Goal: Task Accomplishment & Management: Manage account settings

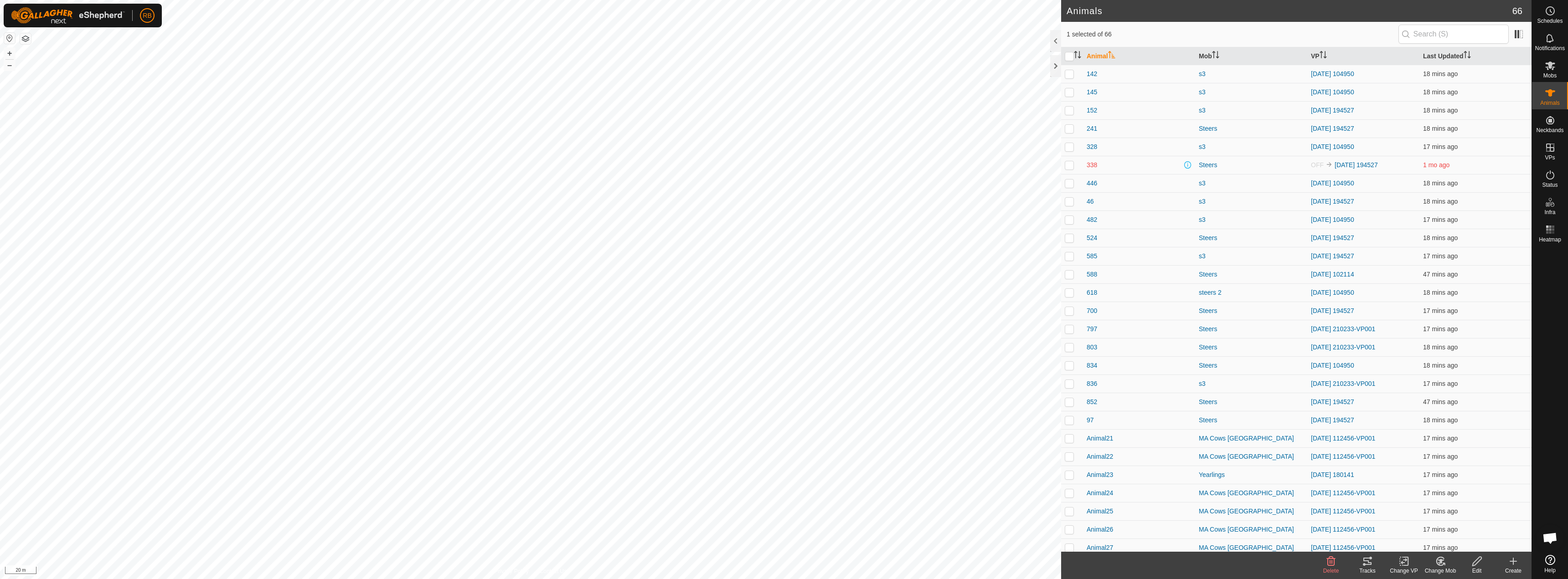
click at [1369, 568] on div "Tracks" at bounding box center [1368, 570] width 37 height 8
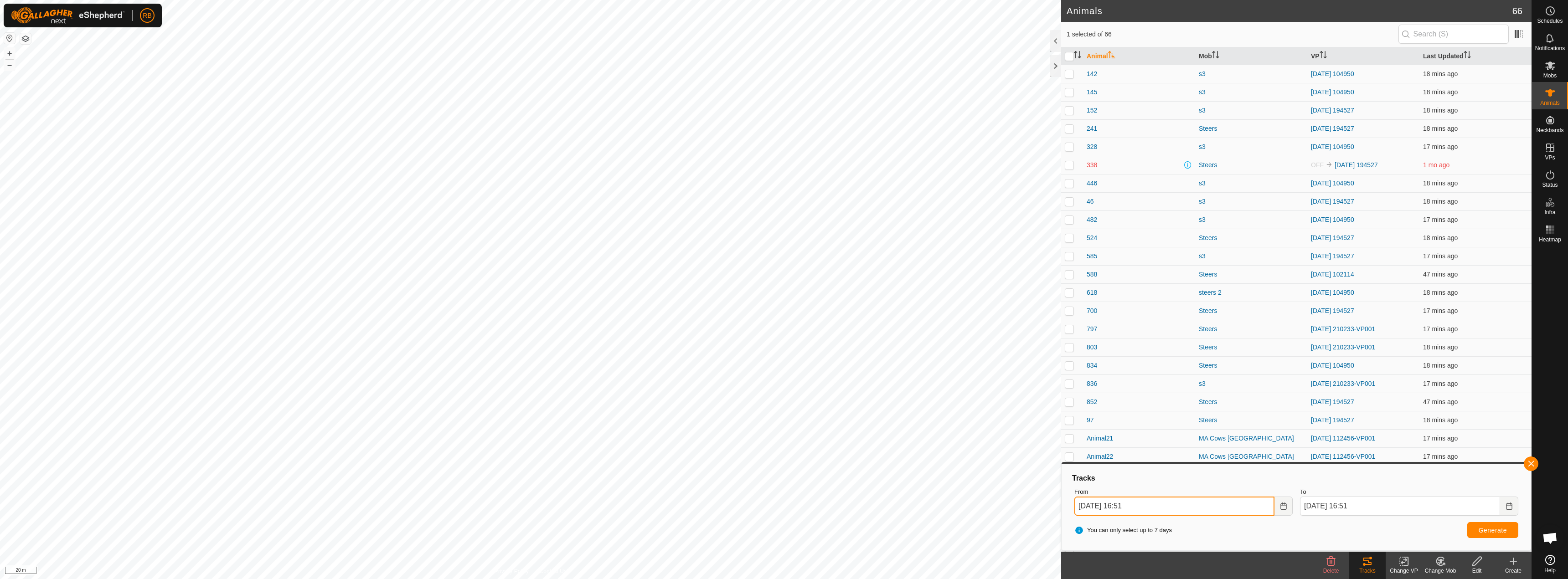
drag, startPoint x: 1274, startPoint y: 502, endPoint x: 1286, endPoint y: 504, distance: 12.2
click at [1274, 501] on input "[DATE] 16:51" at bounding box center [1175, 507] width 200 height 19
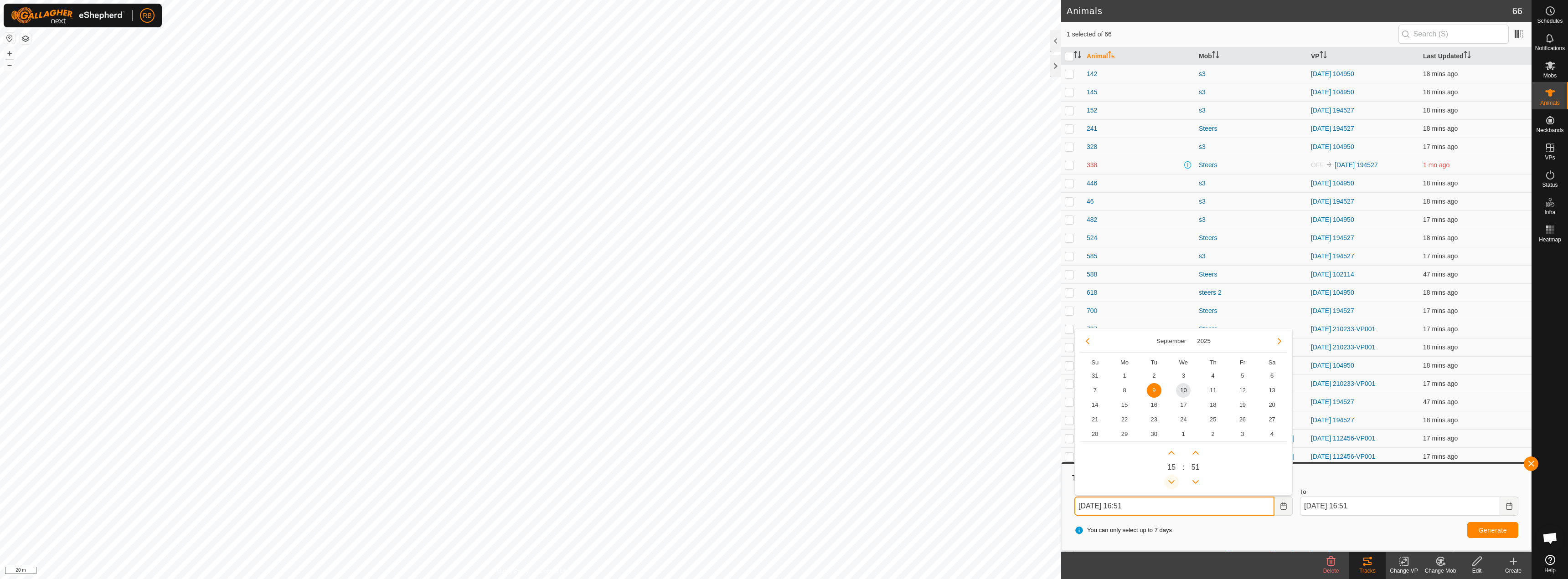
click at [1167, 480] on button "Previous Hour" at bounding box center [1171, 482] width 15 height 15
click at [1169, 480] on button "Previous Hour" at bounding box center [1171, 482] width 15 height 15
click at [1169, 481] on span "Previous Hour" at bounding box center [1169, 481] width 0 height 0
click at [1169, 480] on button "Previous Hour" at bounding box center [1171, 482] width 15 height 15
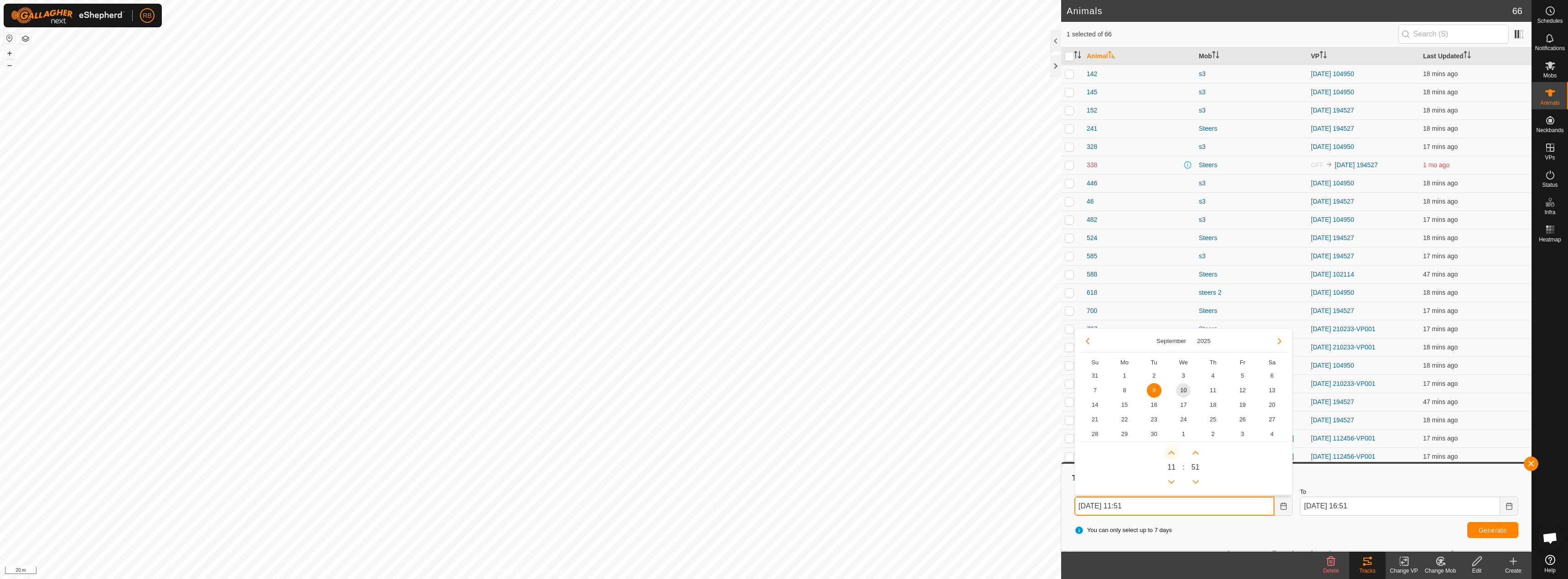
click at [1174, 459] on button "Next Hour" at bounding box center [1171, 452] width 15 height 15
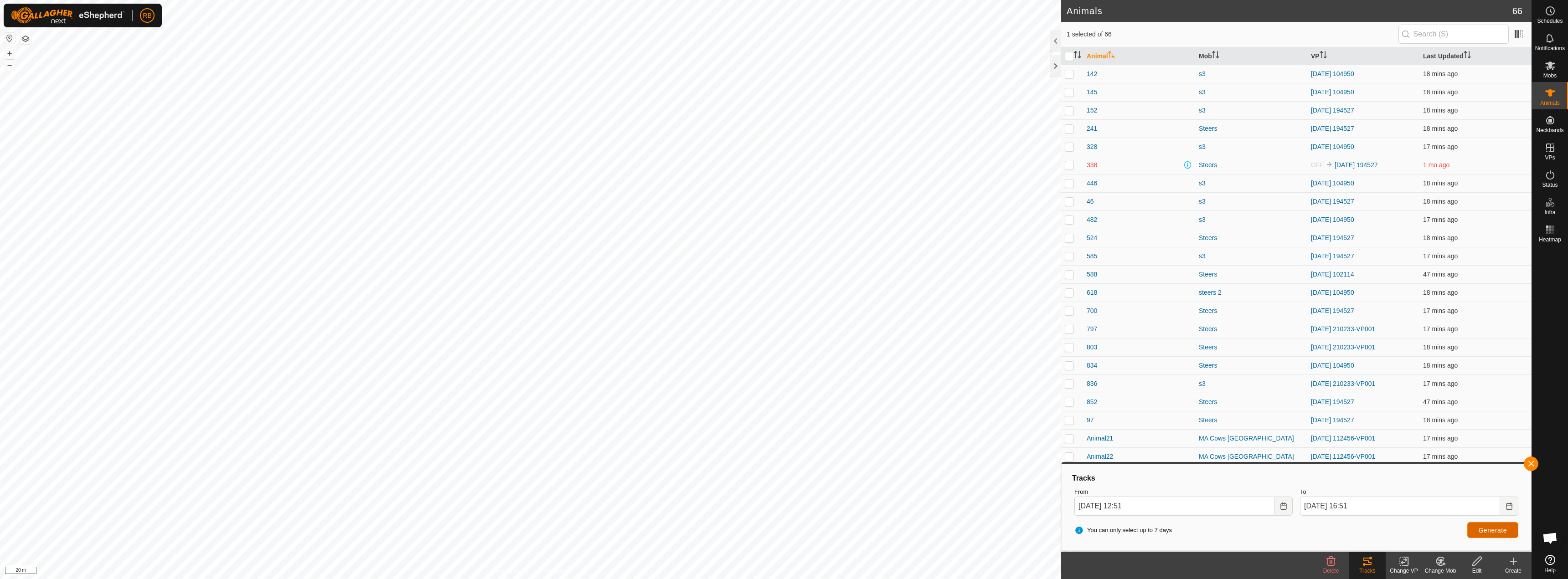
click at [1491, 529] on span "Generate" at bounding box center [1493, 530] width 28 height 7
click at [1294, 507] on div "From [DATE] 12:51" at bounding box center [1183, 501] width 225 height 36
click at [1287, 507] on icon "Choose Date" at bounding box center [1283, 506] width 6 height 7
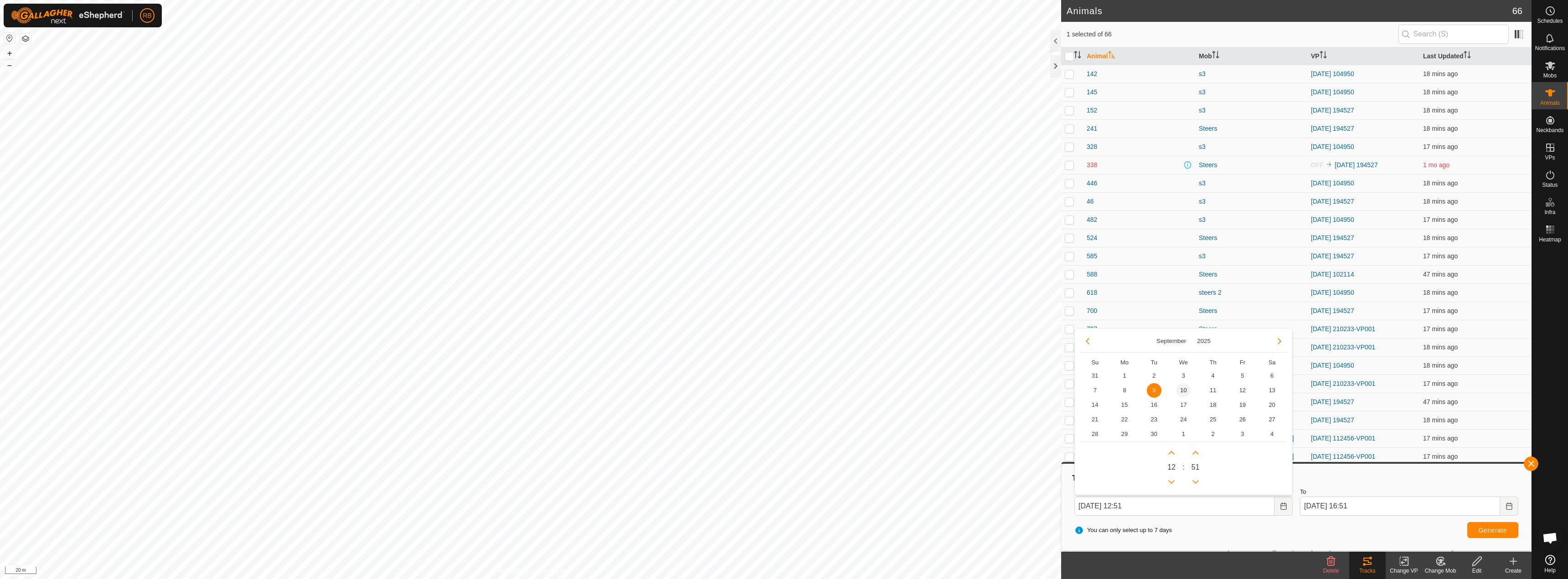
click at [1184, 396] on span "10" at bounding box center [1183, 390] width 15 height 15
type input "[DATE] 12:51"
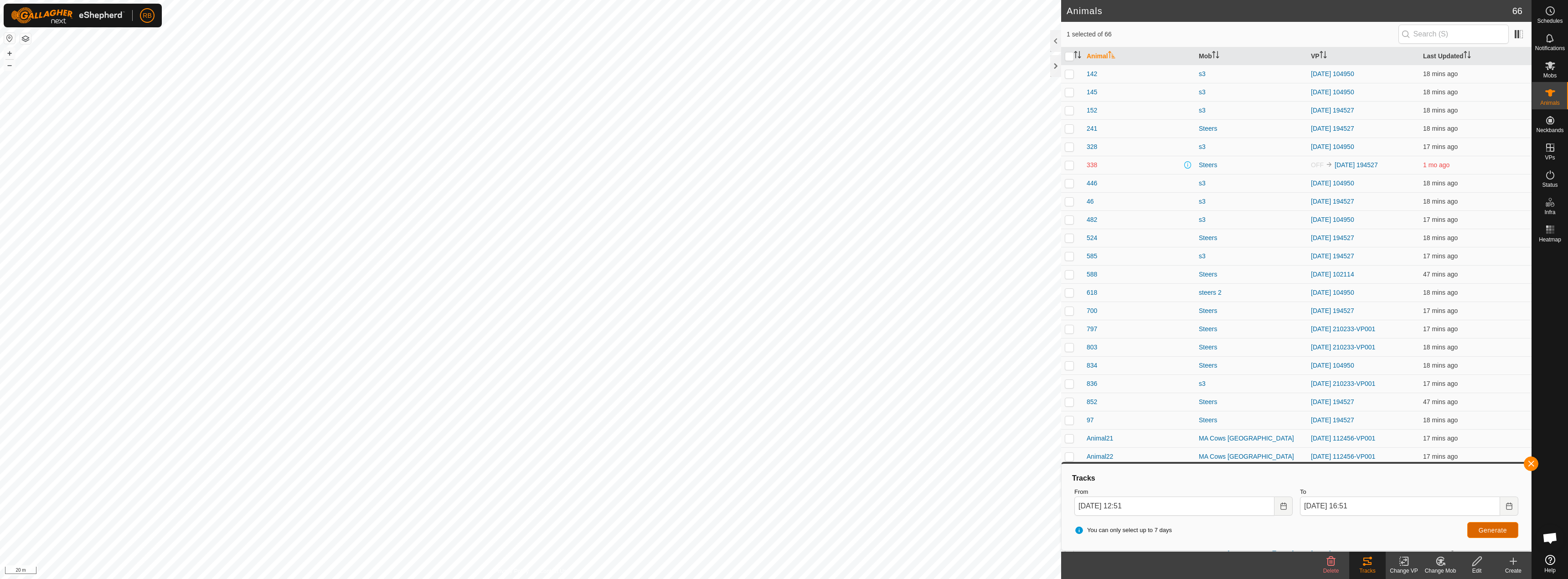
click at [1483, 530] on span "Generate" at bounding box center [1493, 530] width 28 height 7
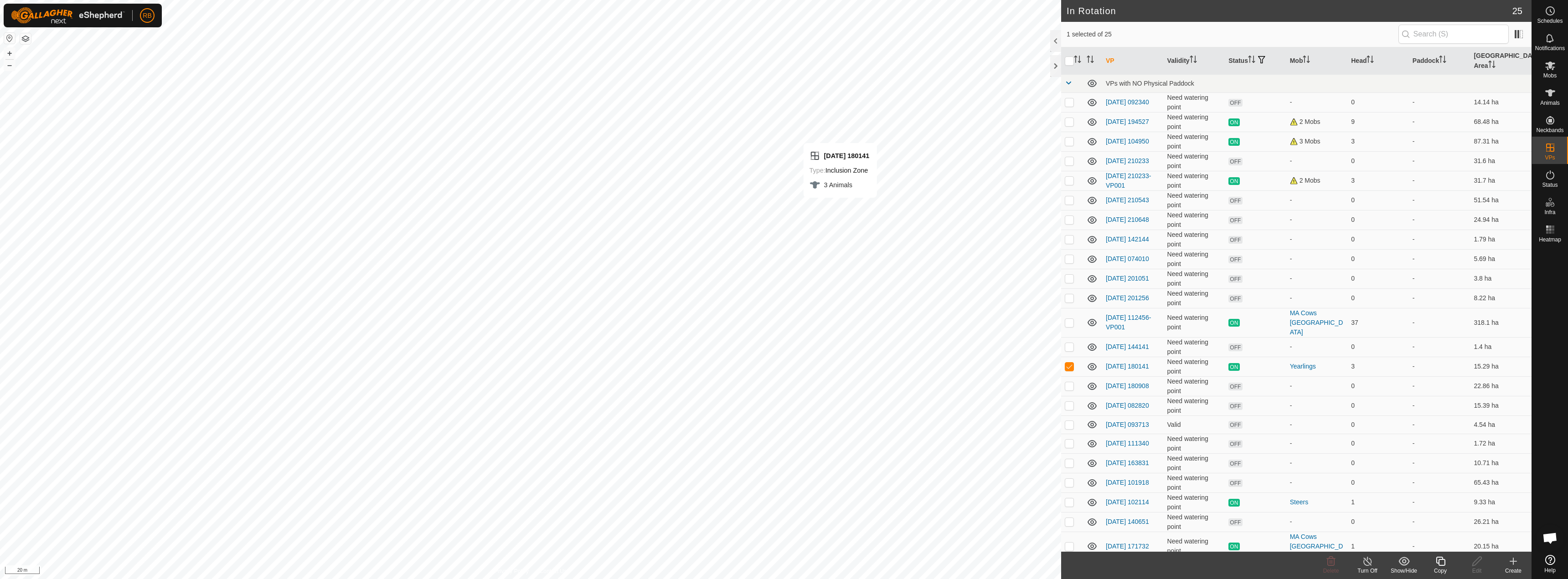
checkbox input "false"
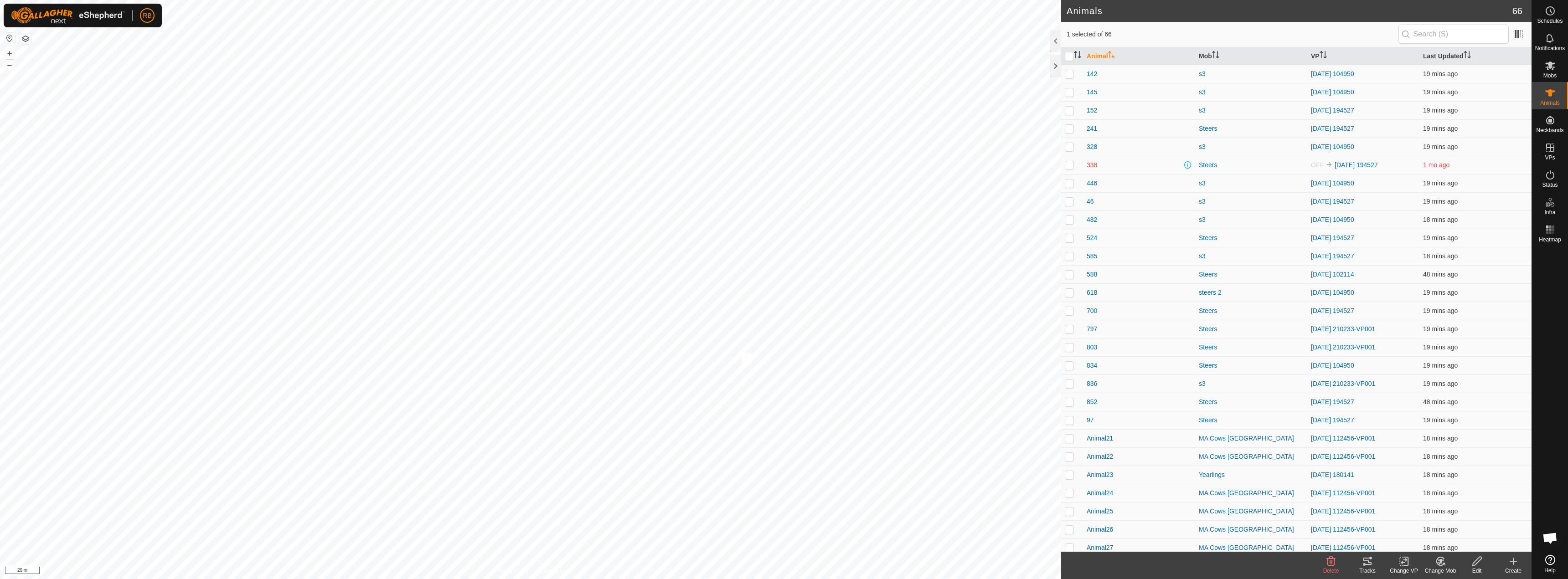
checkbox input "true"
click at [1369, 573] on div "Tracks" at bounding box center [1368, 570] width 37 height 8
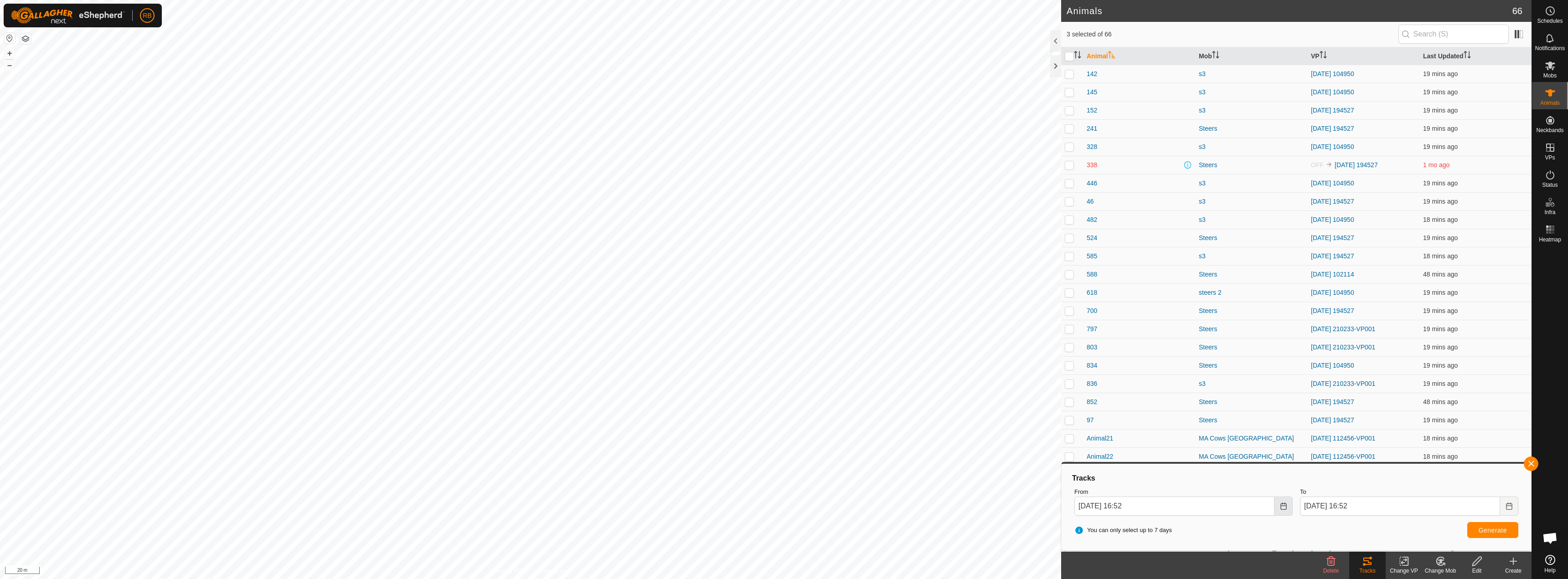
click at [1283, 512] on button "Choose Date" at bounding box center [1284, 507] width 18 height 19
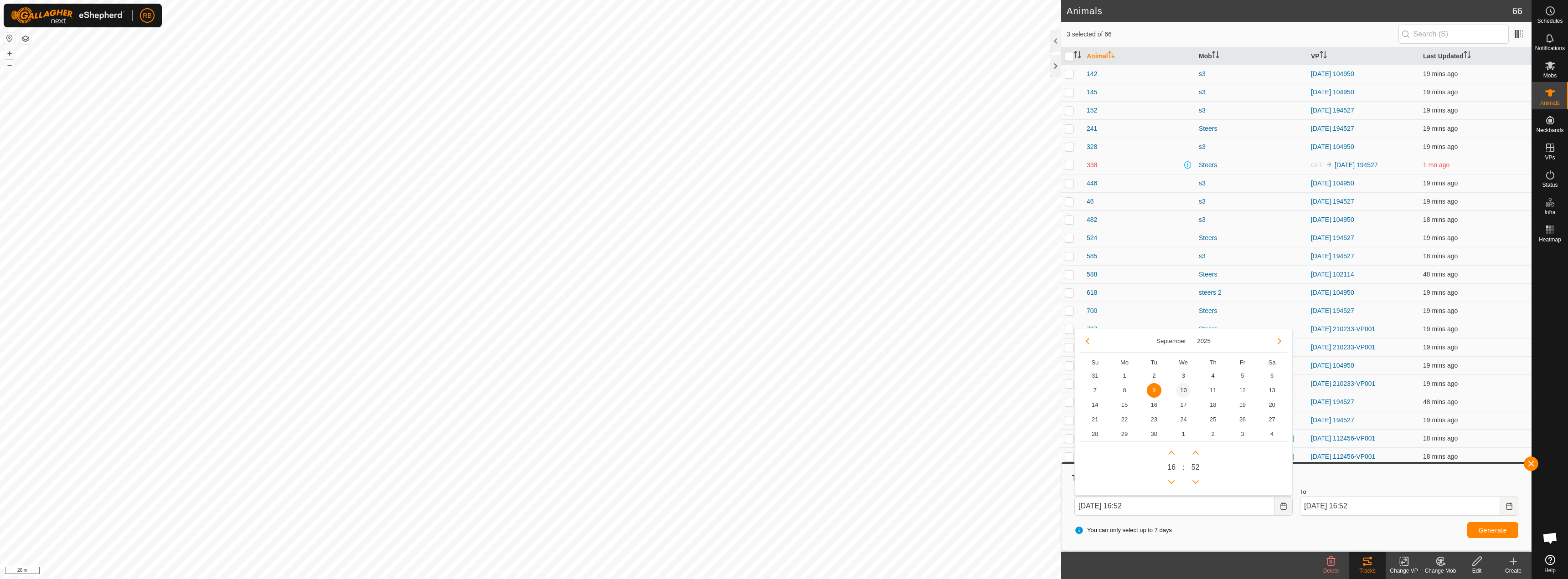
click at [1184, 392] on span "10" at bounding box center [1183, 390] width 15 height 15
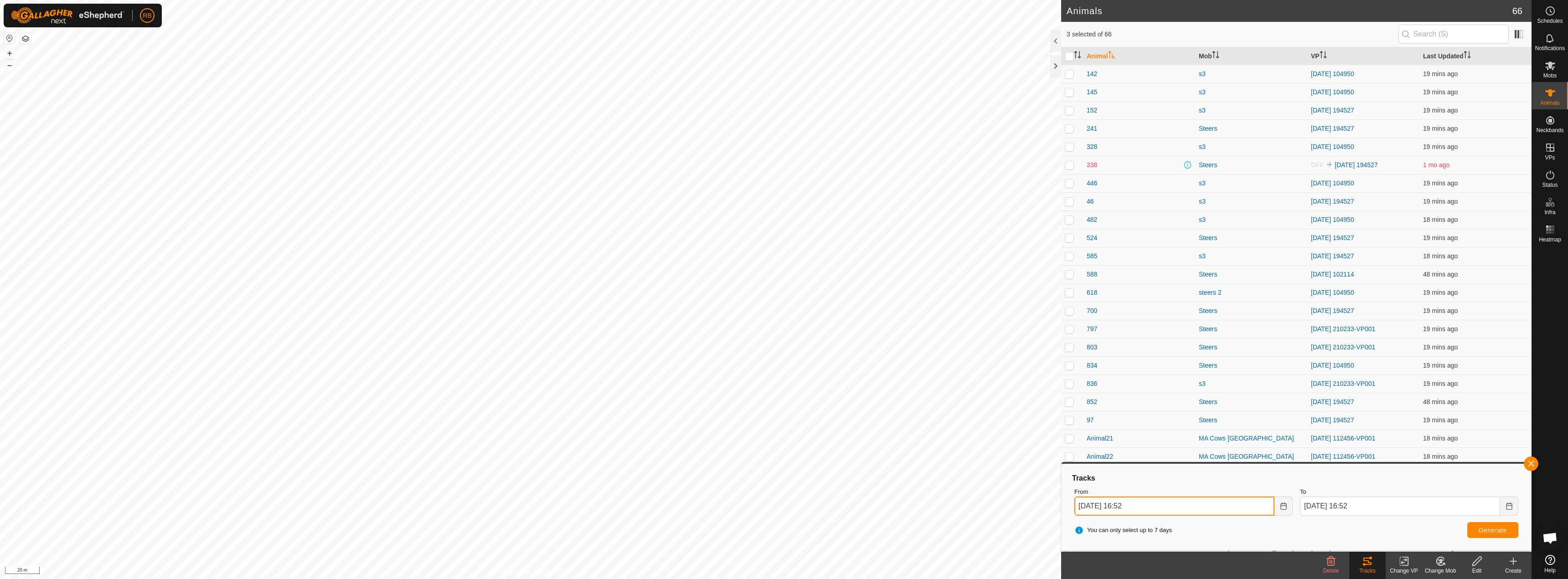
click at [1215, 507] on input "[DATE] 16:52" at bounding box center [1175, 507] width 200 height 19
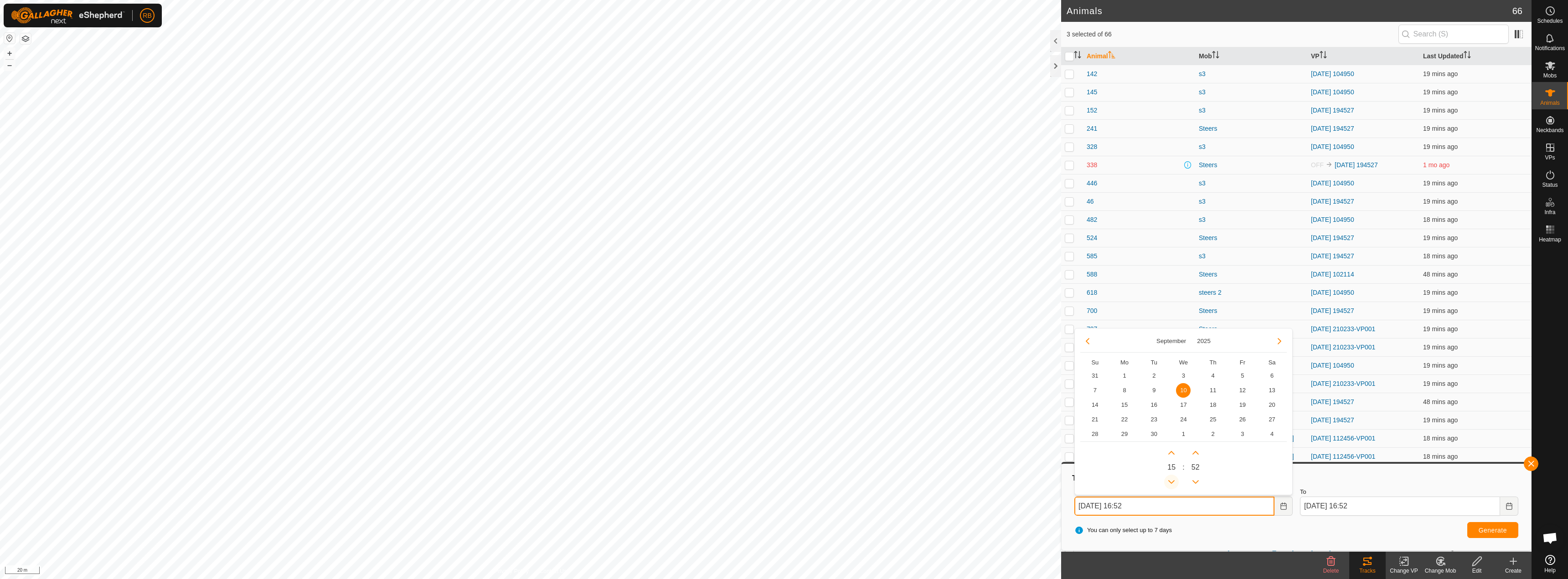
click at [1171, 480] on button "Previous Hour" at bounding box center [1171, 482] width 15 height 15
click at [1171, 480] on span "Previous Hour" at bounding box center [1171, 480] width 0 height 0
type input "[DATE] 13:52"
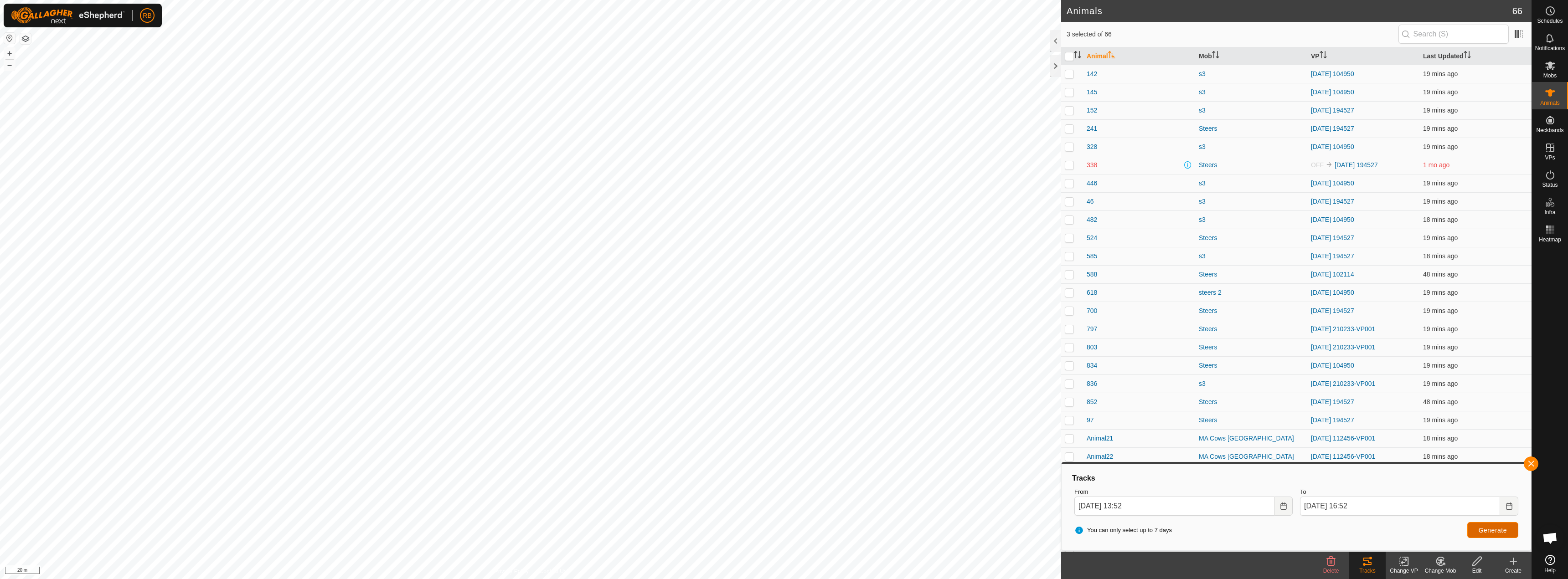
click at [1477, 532] on button "Generate" at bounding box center [1493, 530] width 51 height 16
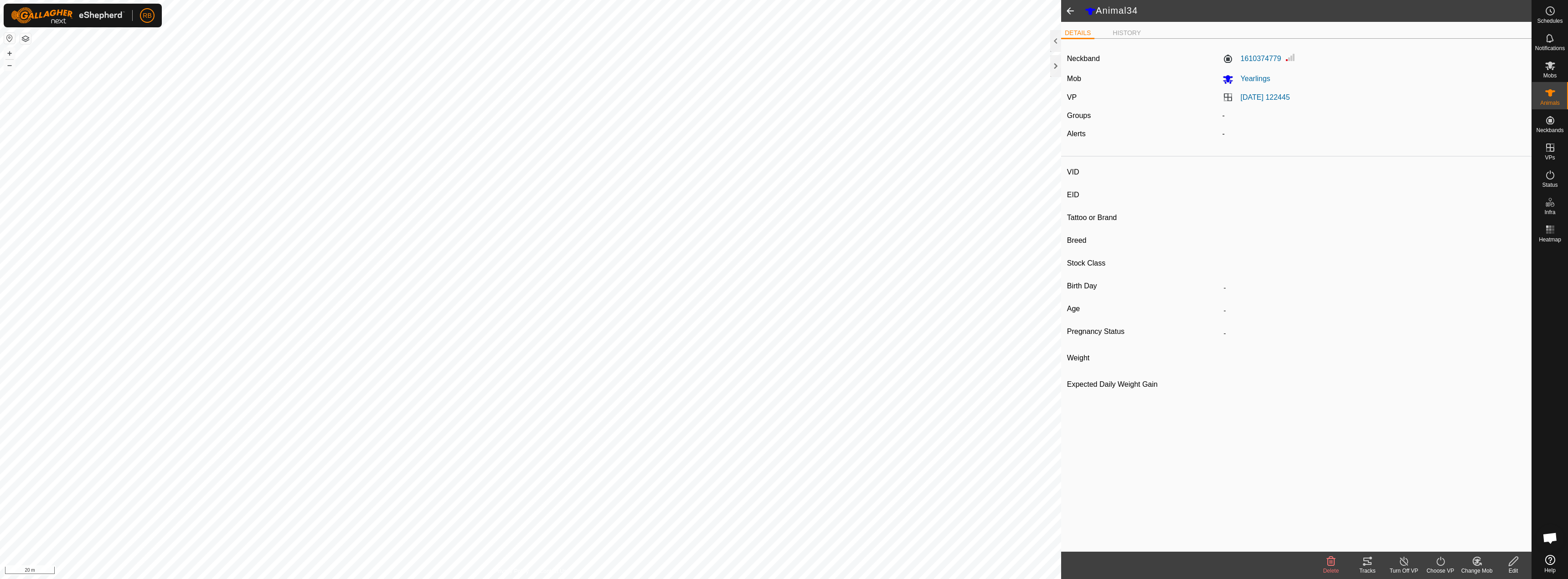
type input "-"
type input "b"
type input "-"
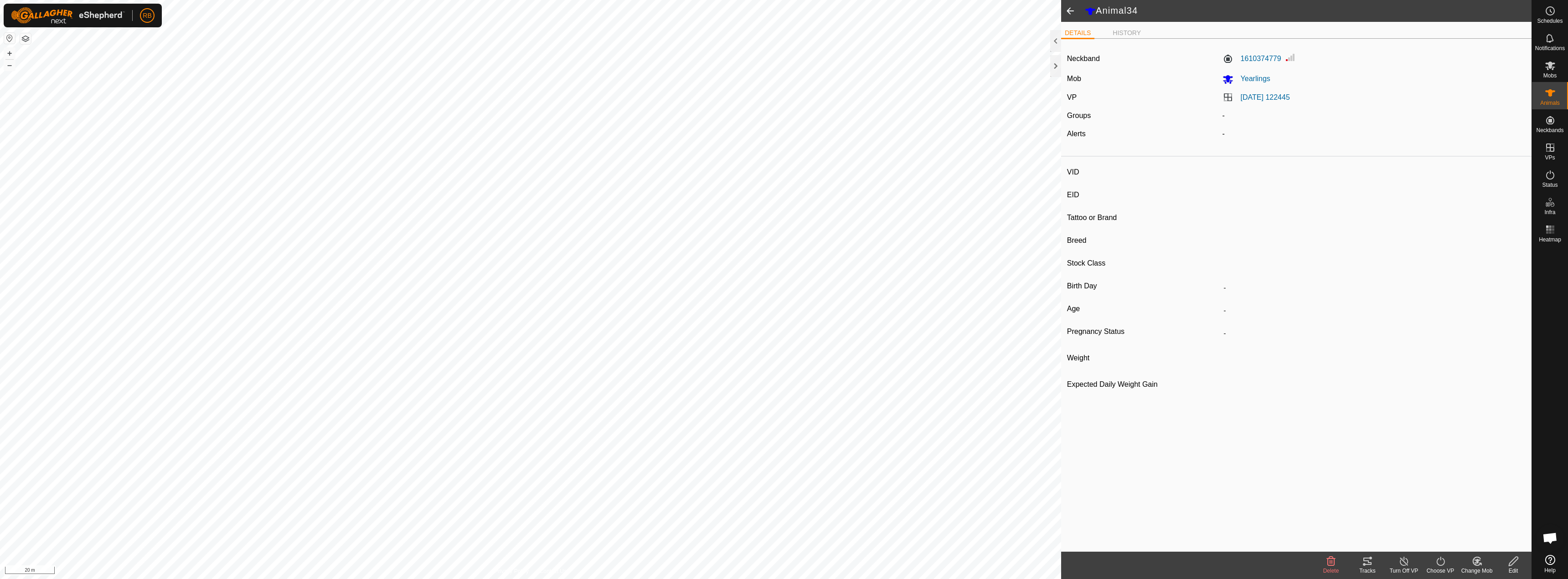
type input "-"
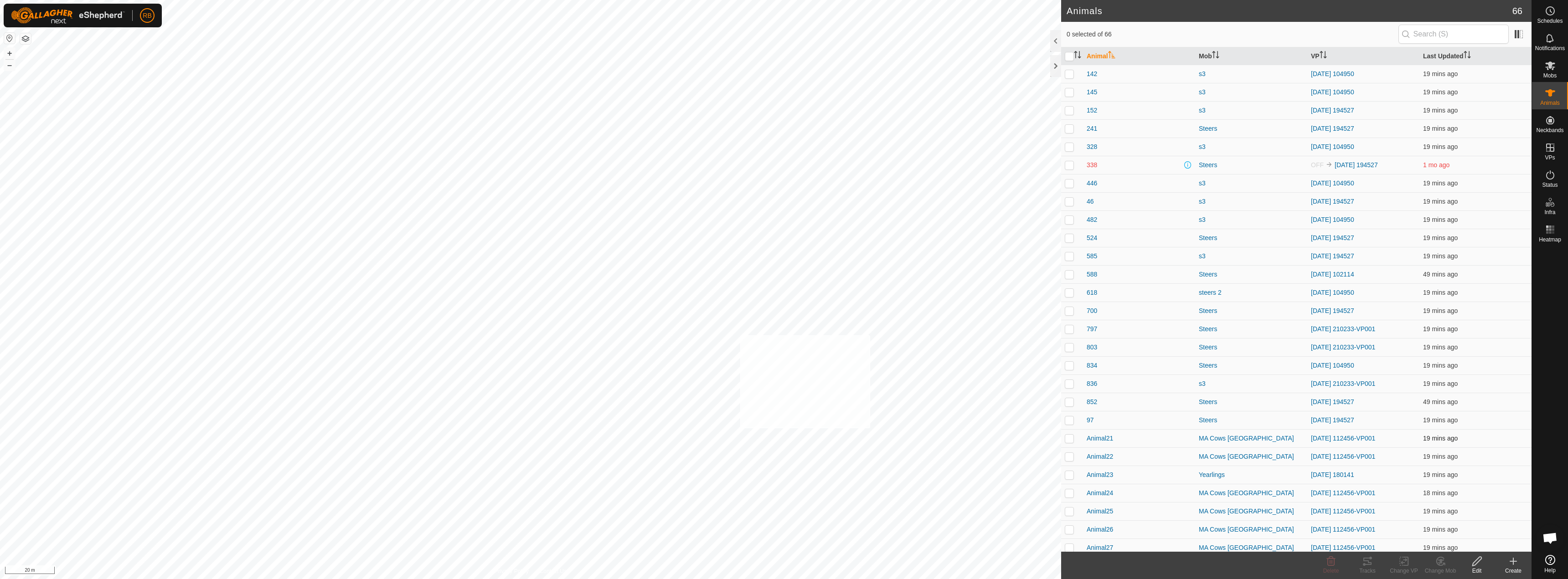
checkbox input "true"
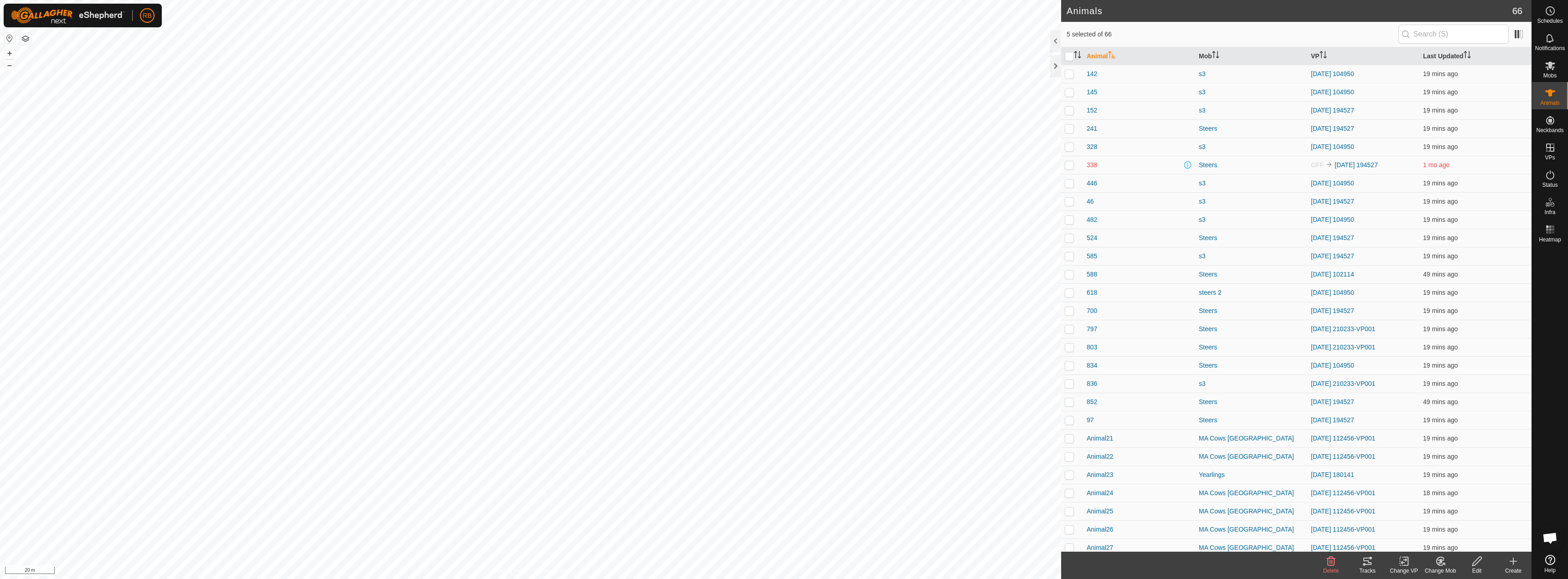
click at [1375, 566] on tracks-svg-icon at bounding box center [1368, 561] width 37 height 11
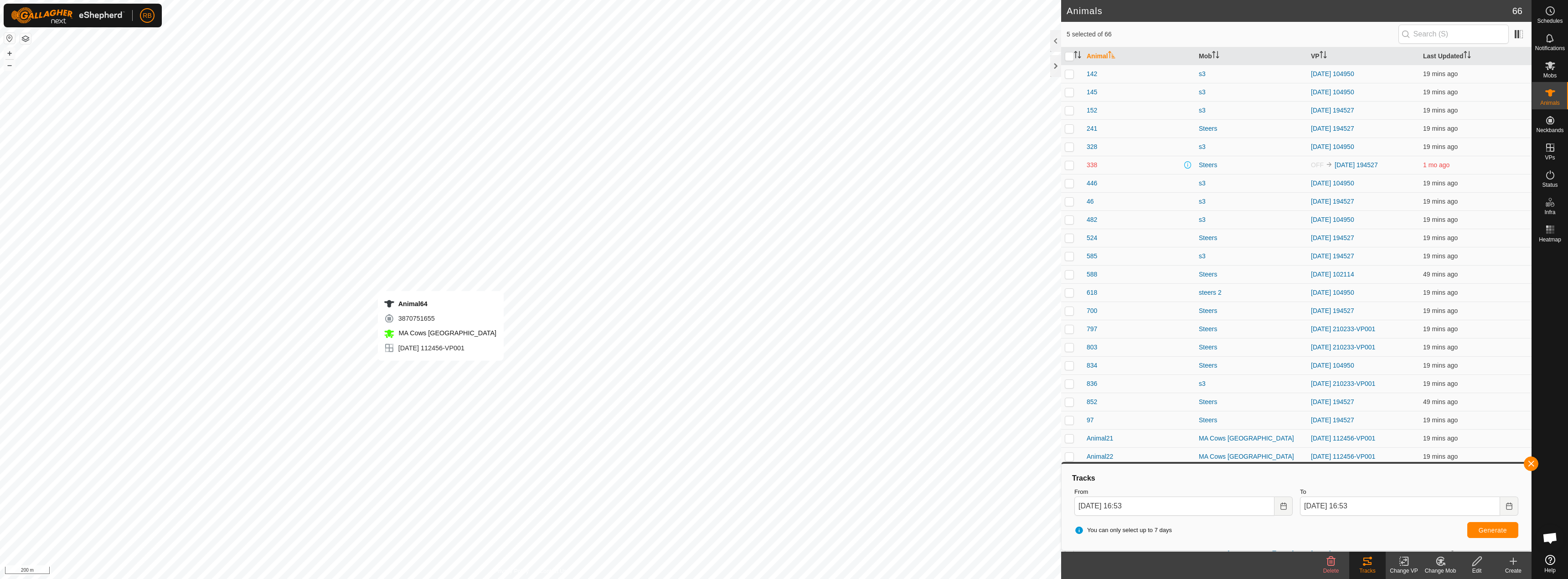
checkbox input "false"
checkbox input "true"
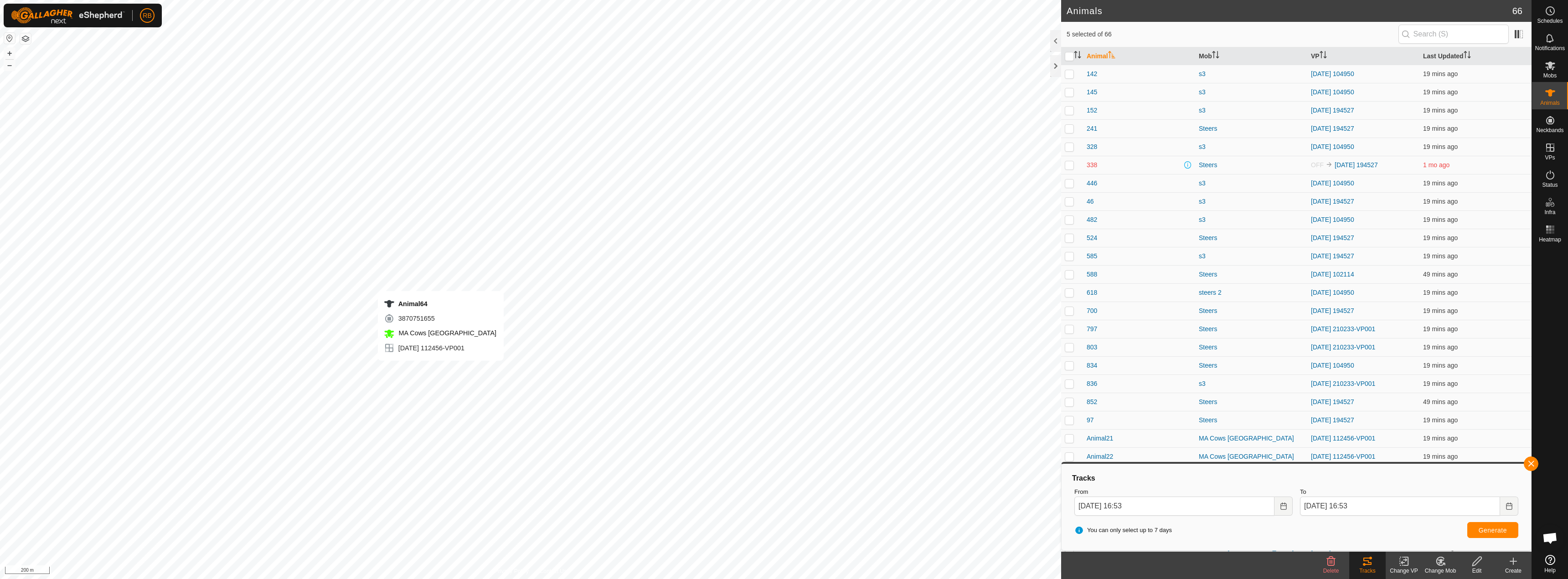
checkbox input "false"
click at [1280, 506] on button "Choose Date" at bounding box center [1284, 507] width 18 height 19
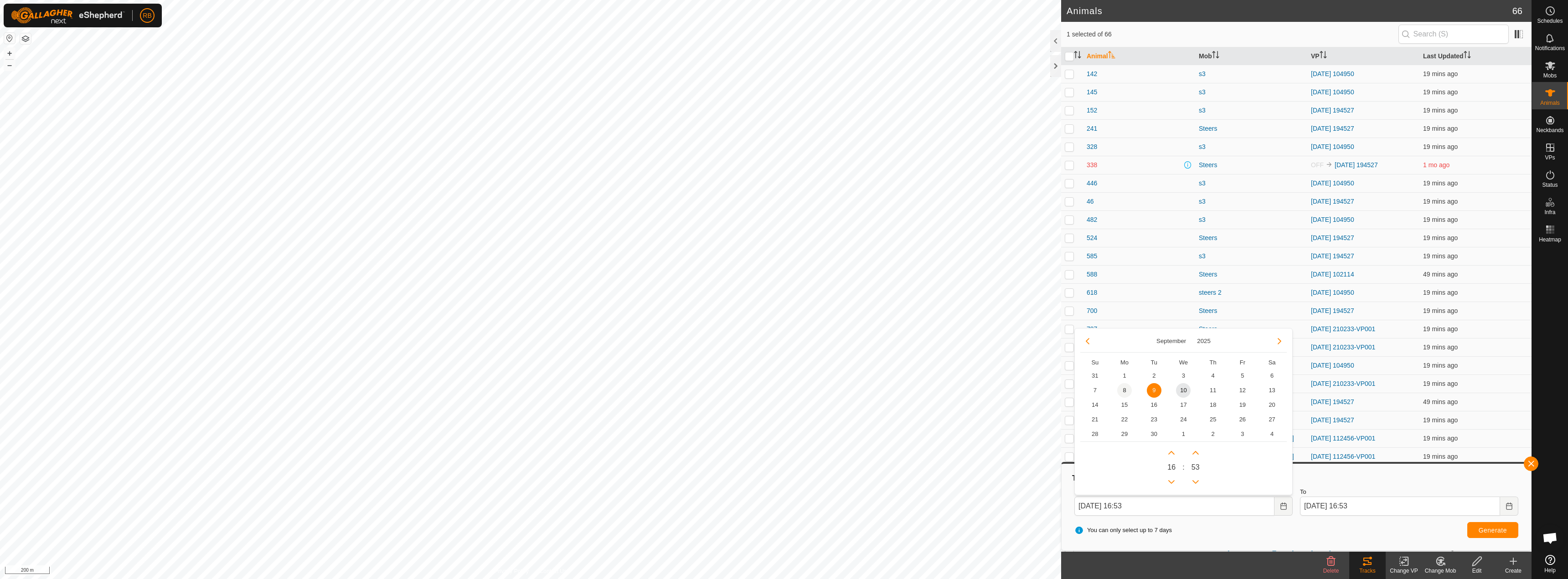
click at [1131, 393] on span "8" at bounding box center [1125, 390] width 15 height 15
type input "[DATE] 16:53"
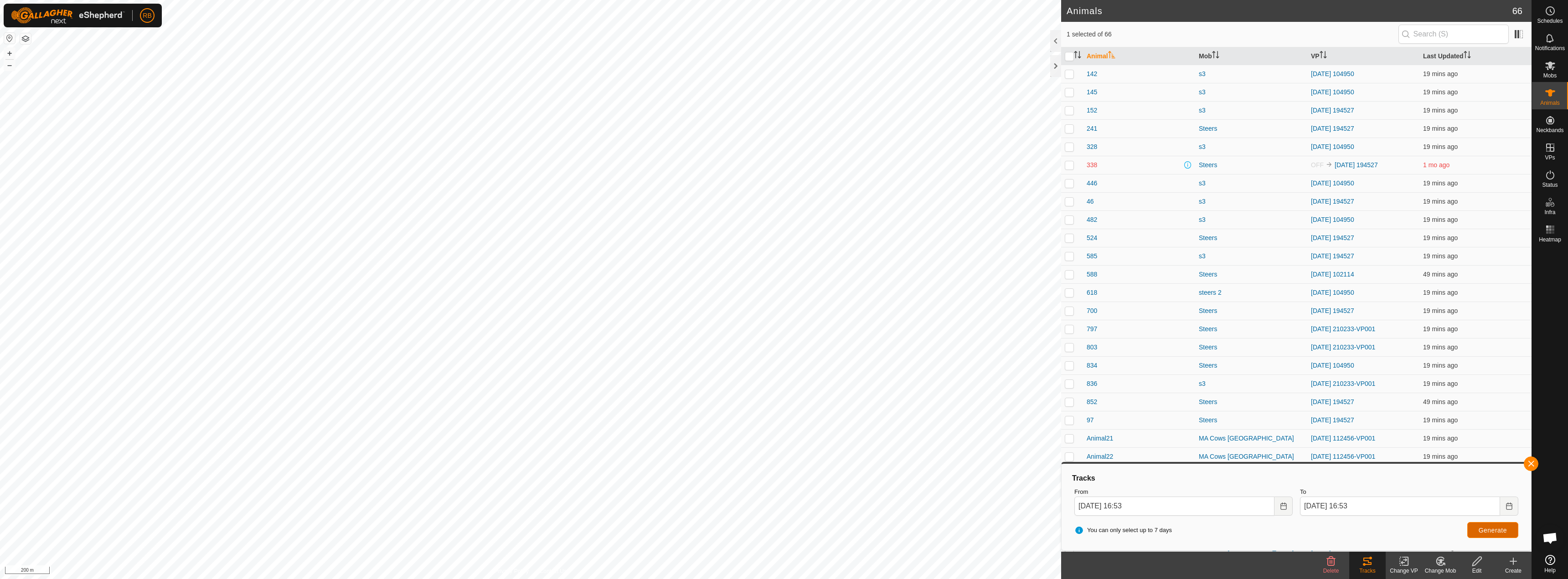
click at [1496, 529] on span "Generate" at bounding box center [1493, 530] width 28 height 7
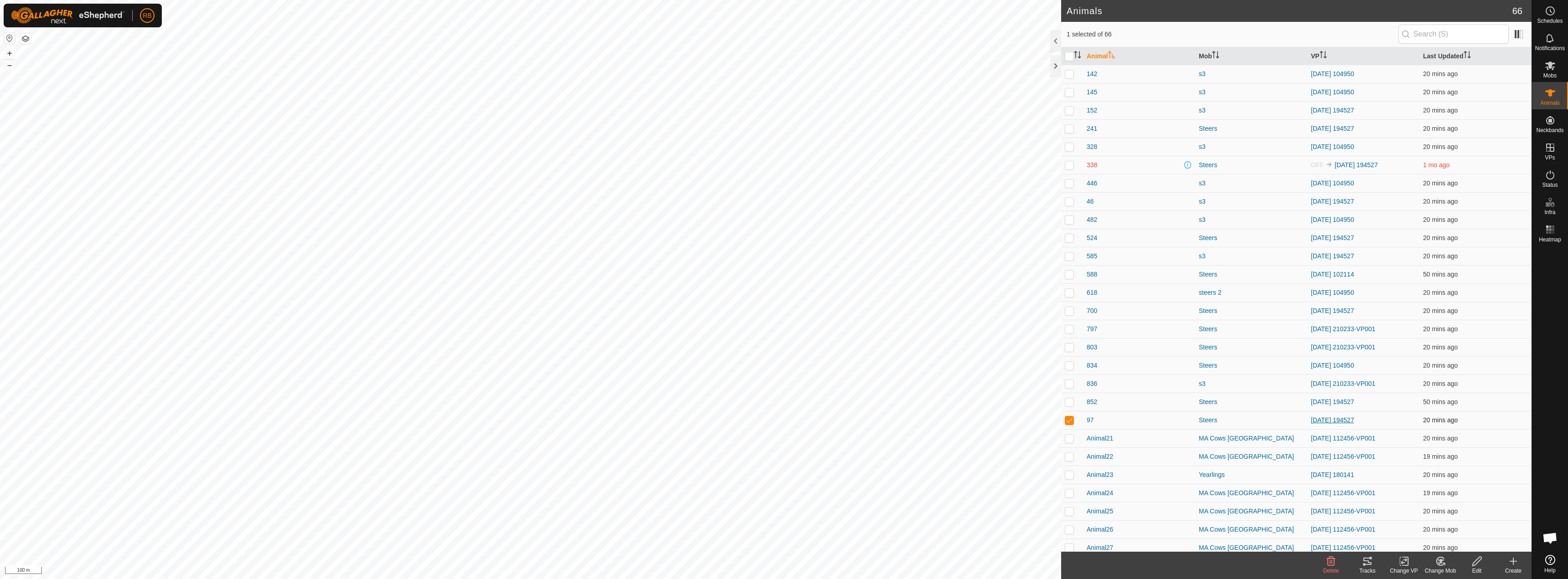
click at [1354, 418] on link "[DATE] 194527" at bounding box center [1333, 420] width 44 height 7
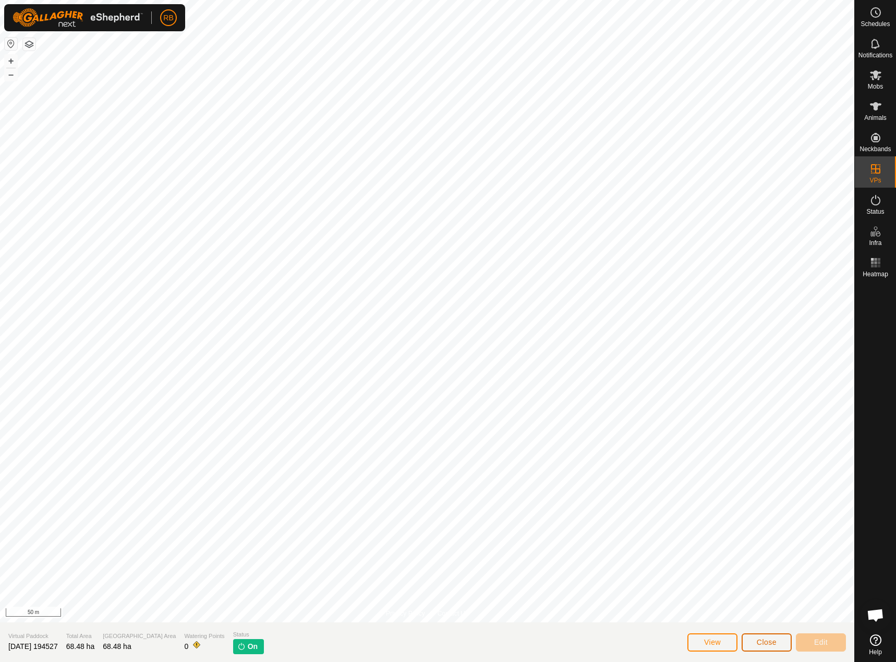
click at [780, 641] on button "Close" at bounding box center [767, 643] width 50 height 18
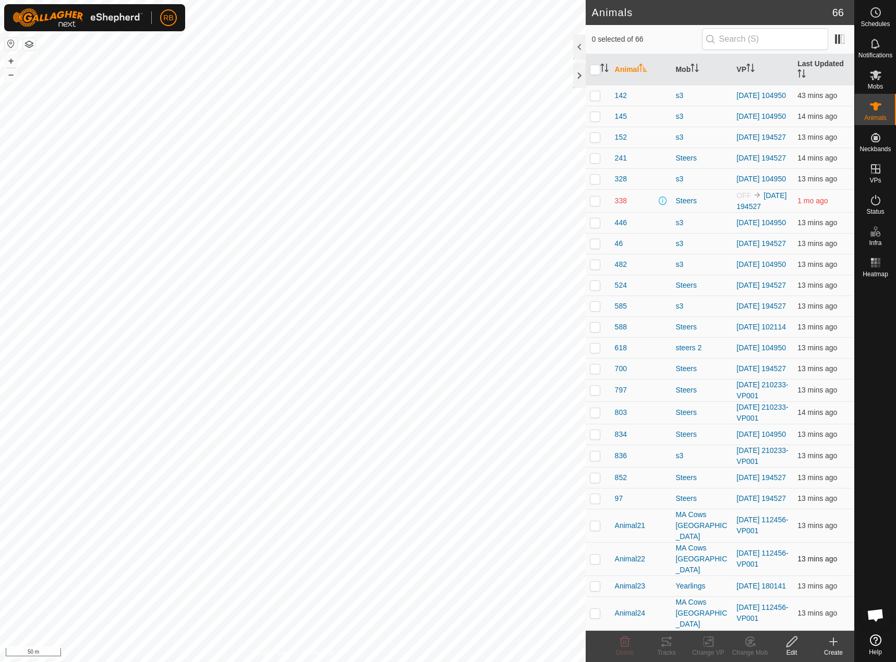
checkbox input "true"
click at [744, 91] on link "[DATE] 104950" at bounding box center [762, 95] width 50 height 8
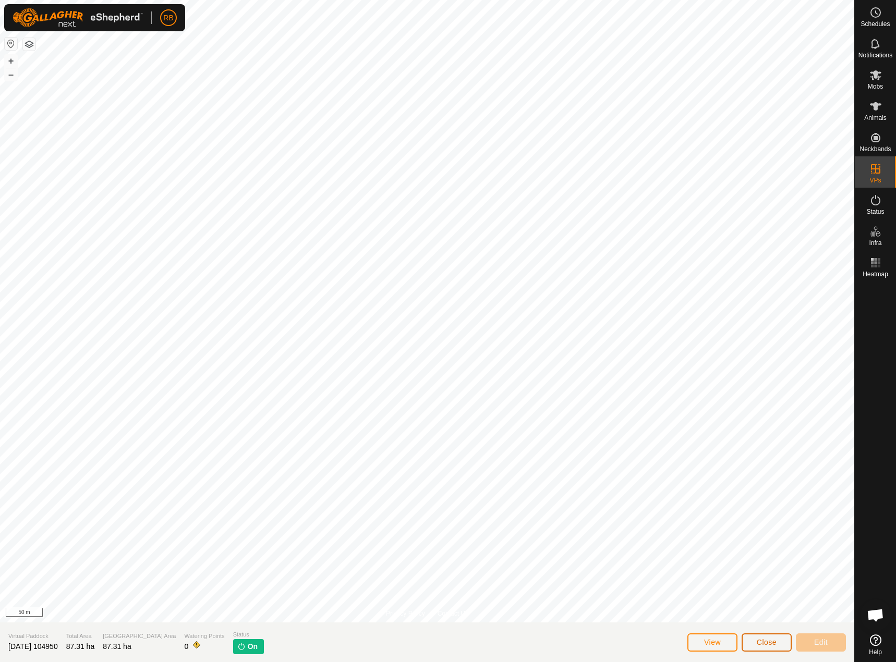
click at [764, 644] on span "Close" at bounding box center [767, 642] width 20 height 8
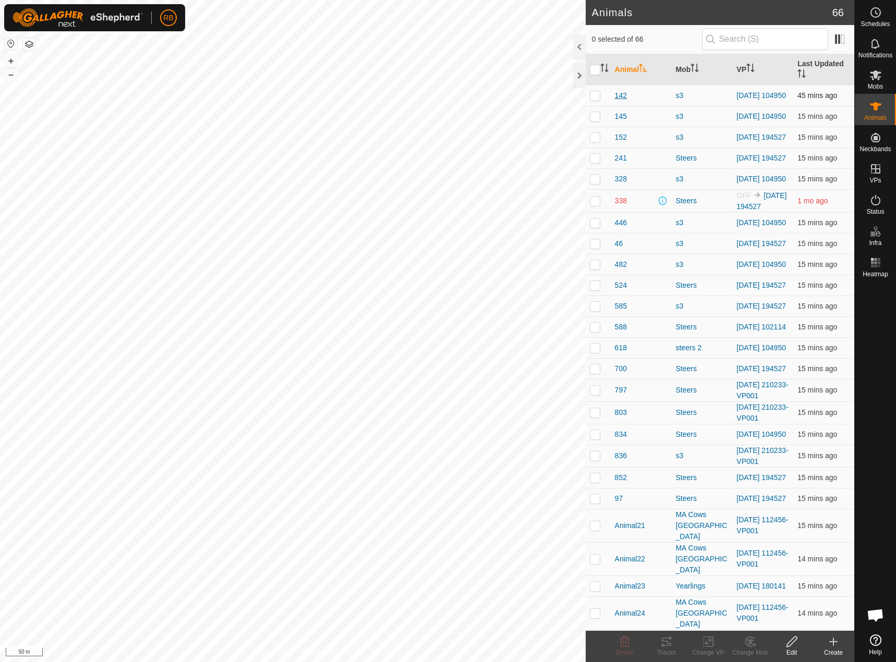
click at [623, 98] on span "142" at bounding box center [621, 95] width 12 height 11
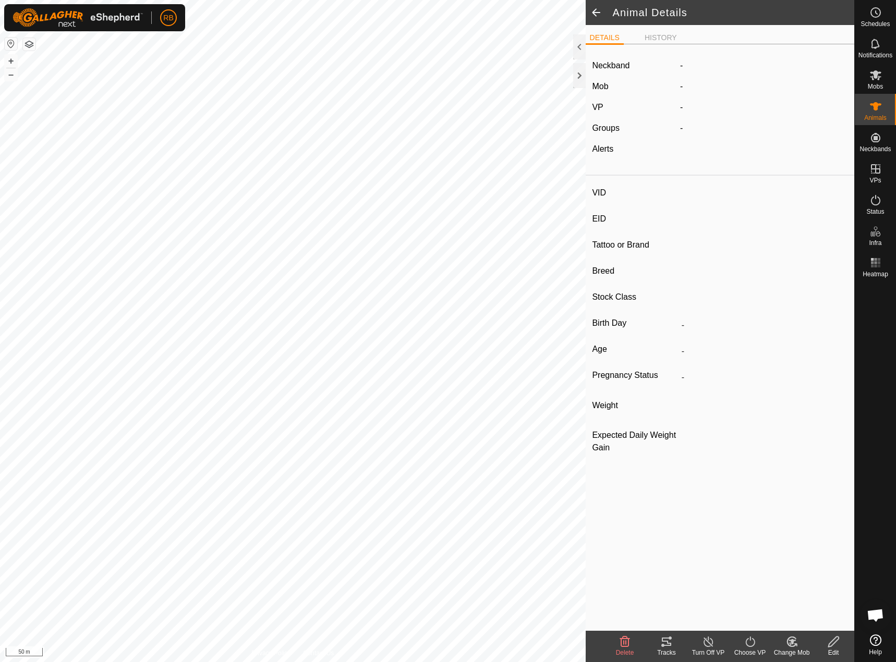
type input "142"
type input "-"
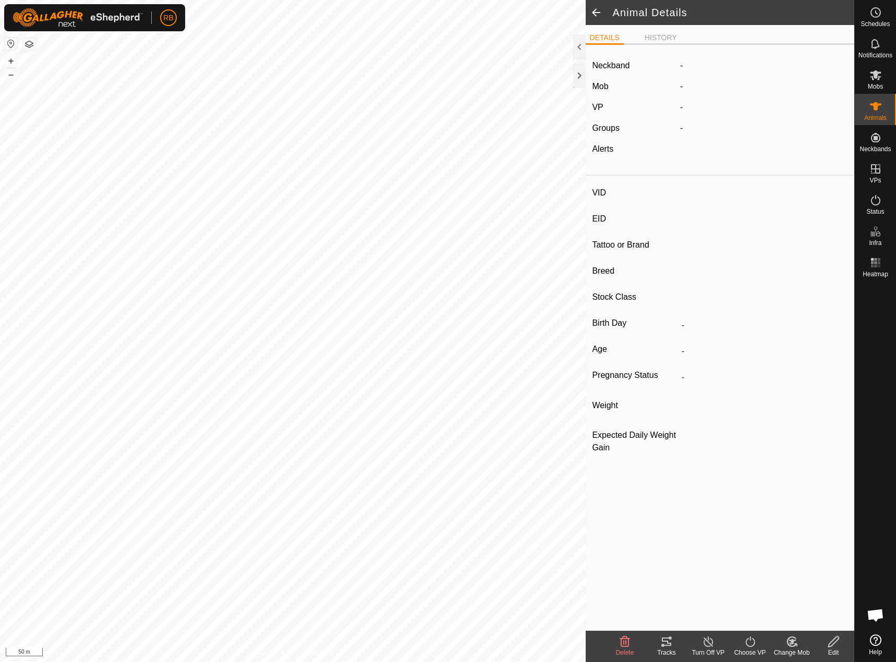
type input "-"
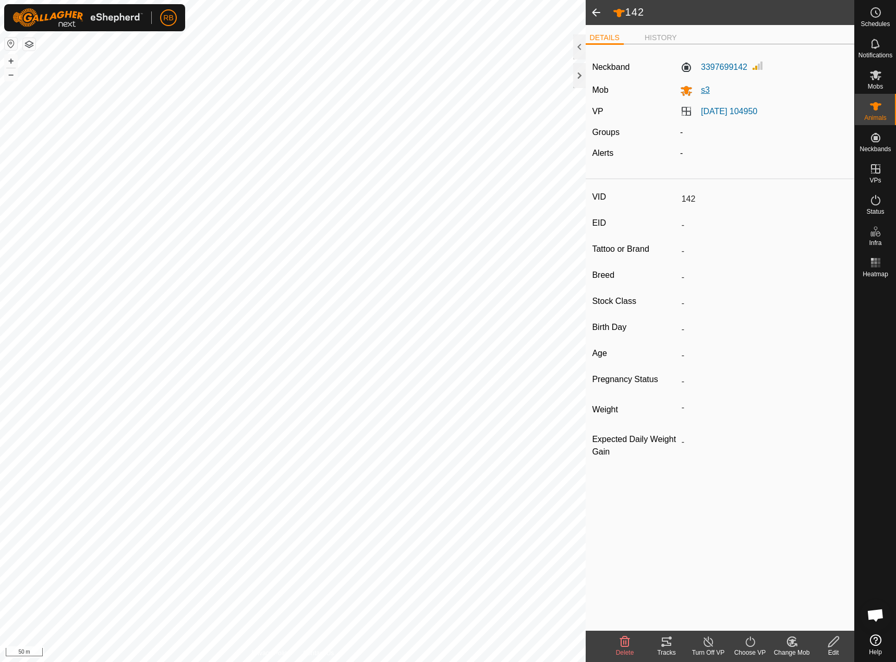
click at [705, 90] on span "s3" at bounding box center [701, 90] width 17 height 9
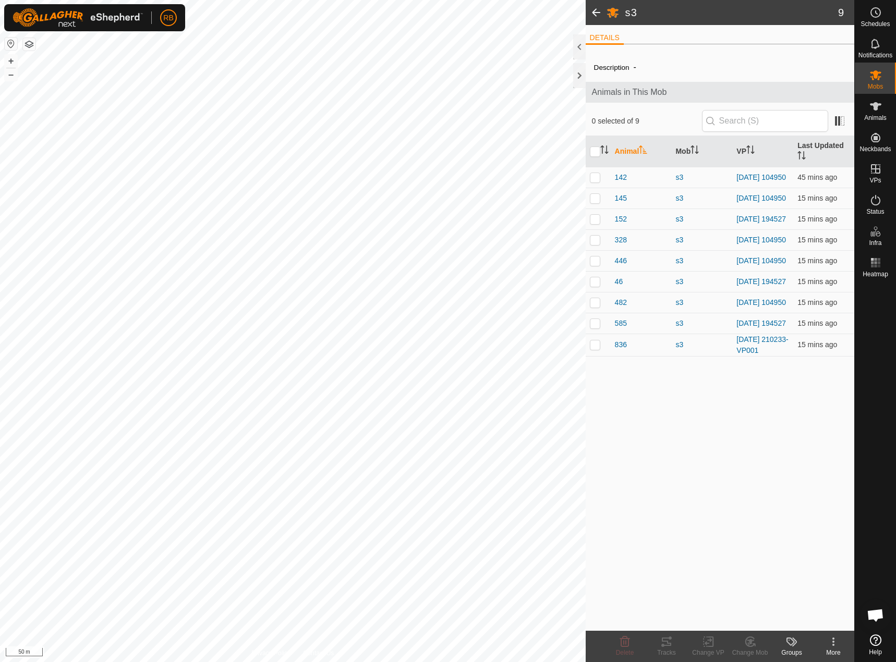
click at [599, 18] on span at bounding box center [596, 12] width 21 height 25
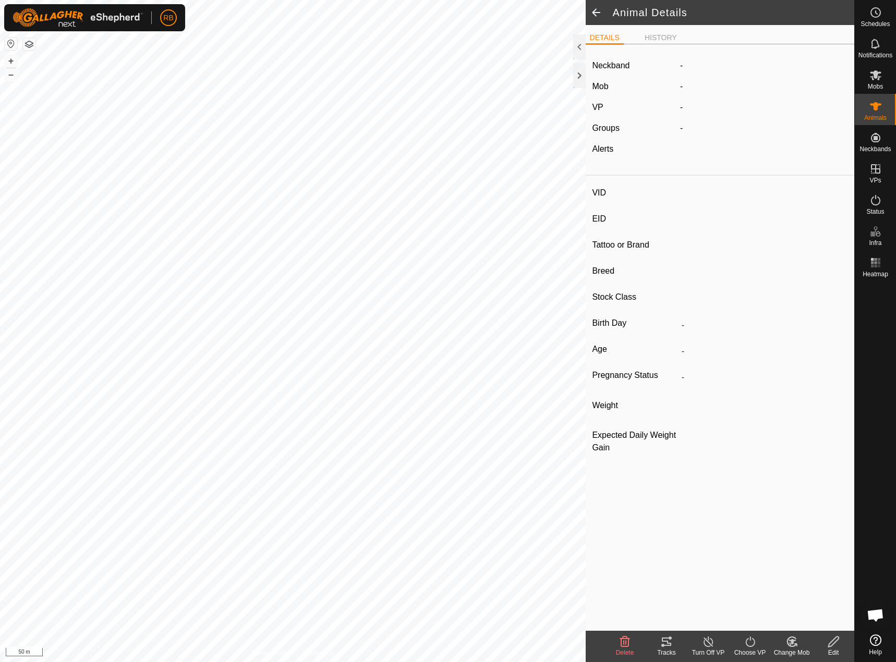
type input "142"
type input "-"
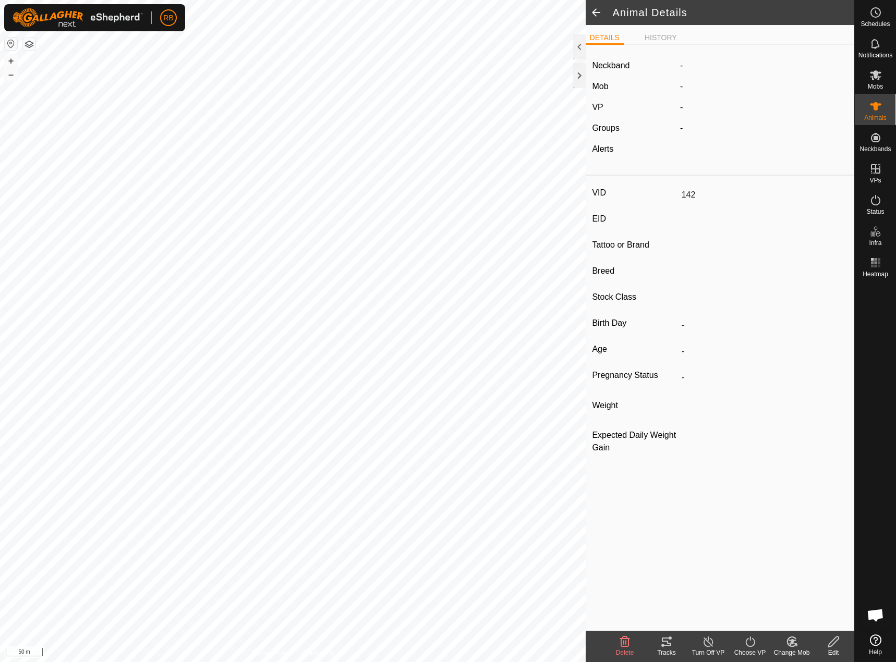
type input "-"
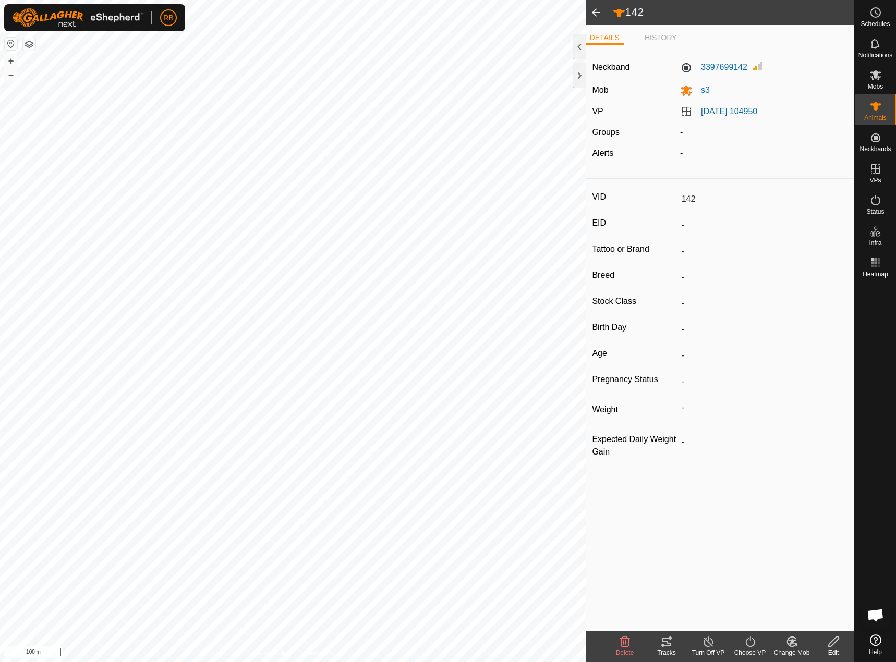
click at [878, 644] on icon at bounding box center [875, 640] width 11 height 11
type input "-"
type input "bwf"
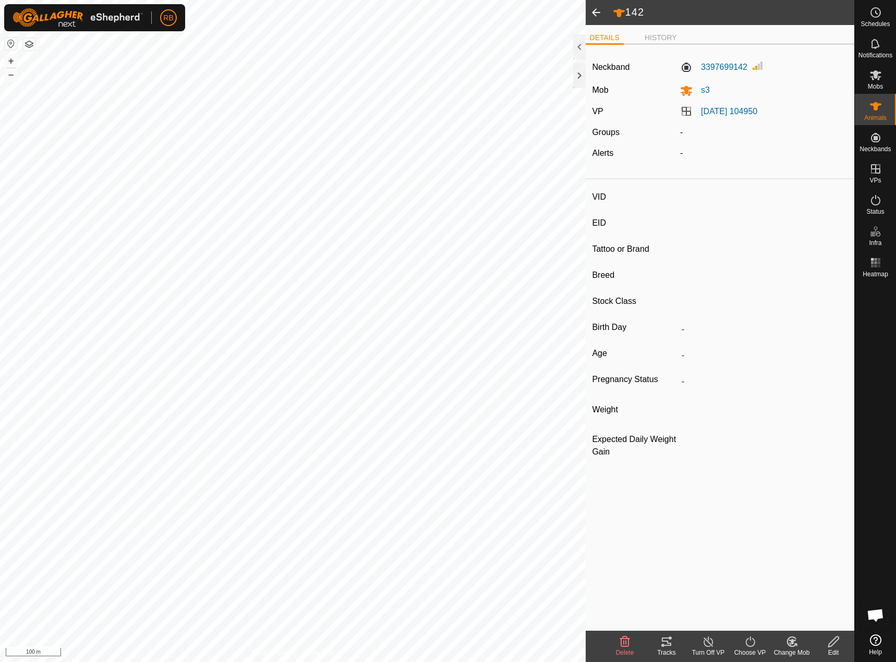
type input "-"
click at [601, 9] on span at bounding box center [596, 12] width 21 height 25
type input "142"
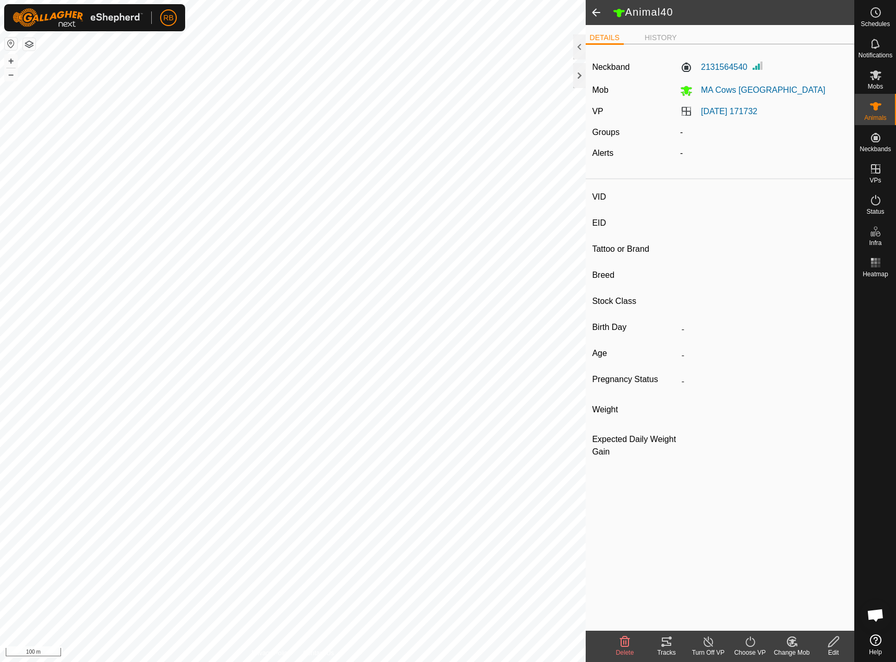
type input "-"
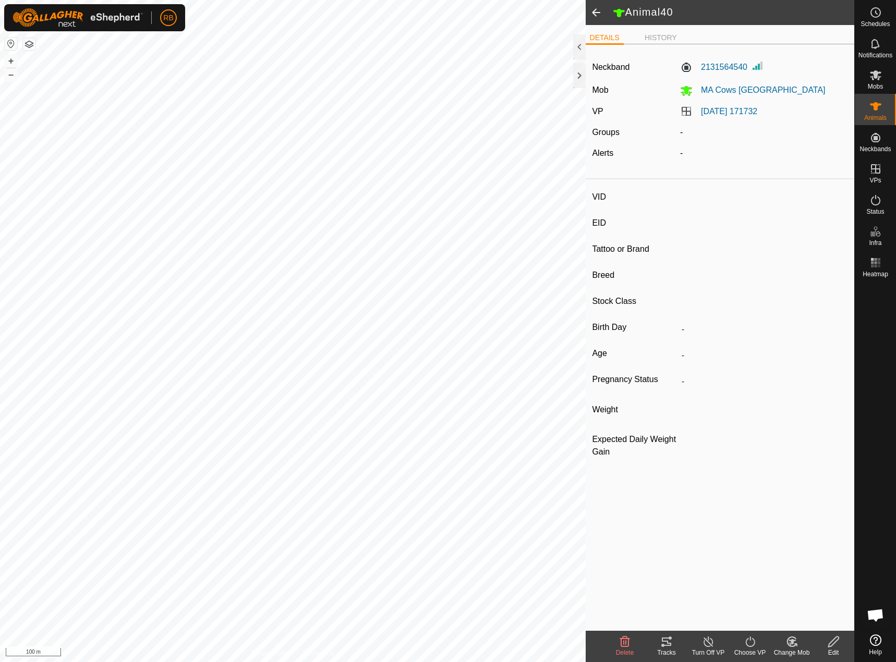
type input "-"
type input "bwf"
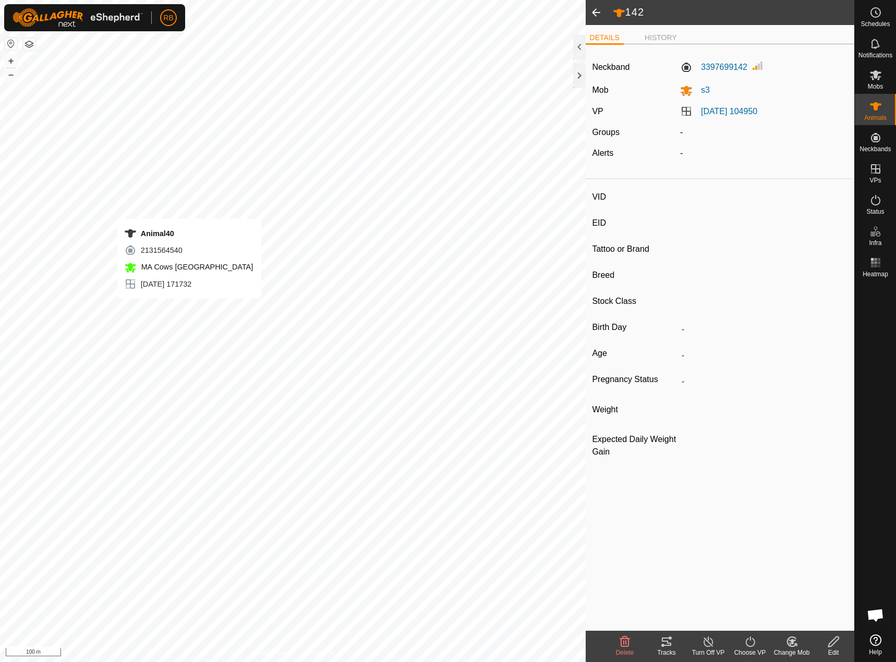
type input "-"
click at [650, 34] on li "HISTORY" at bounding box center [661, 38] width 41 height 13
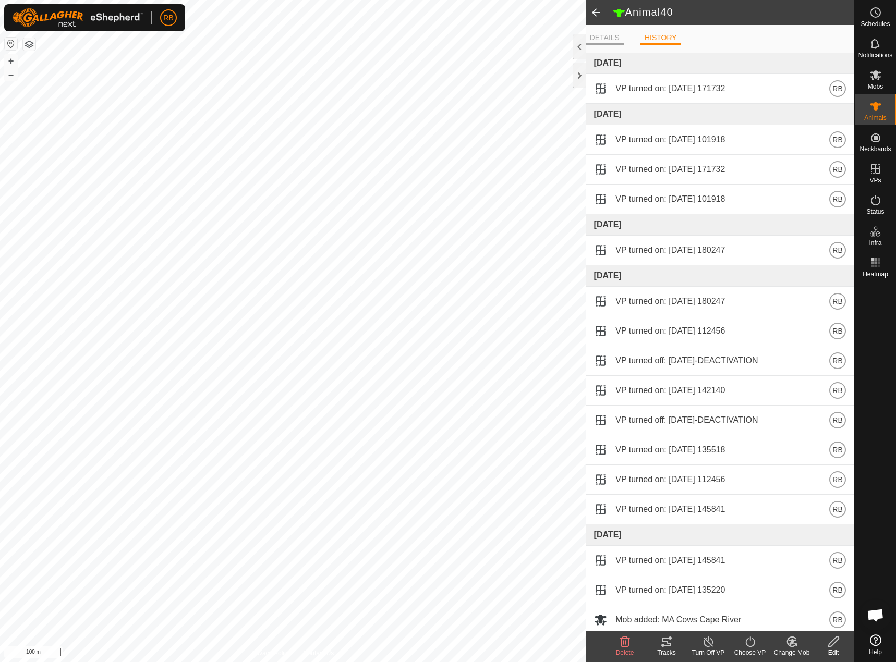
click at [602, 32] on li "DETAILS" at bounding box center [605, 38] width 38 height 13
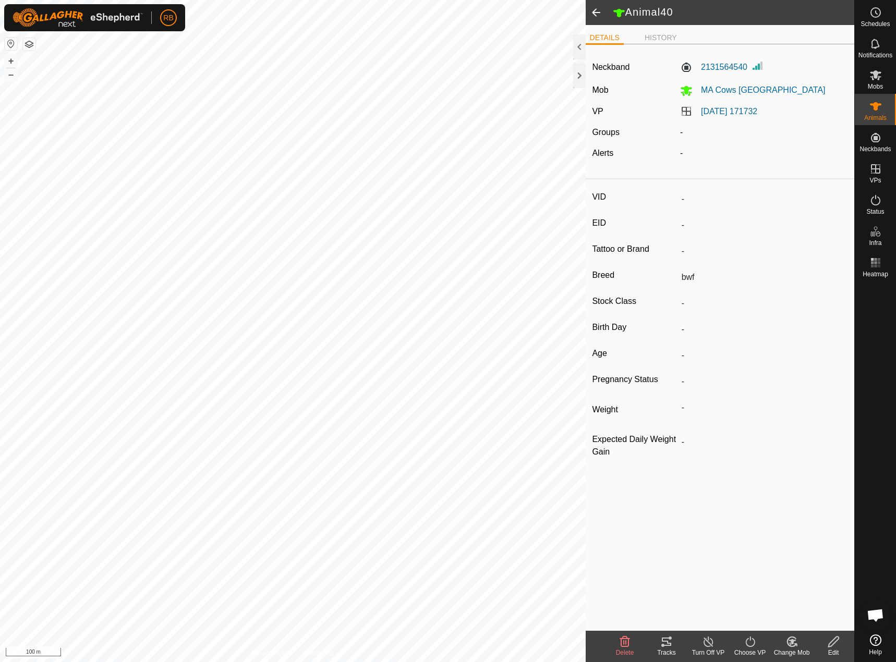
click at [589, 18] on span at bounding box center [596, 12] width 21 height 25
type input "142"
type input "-"
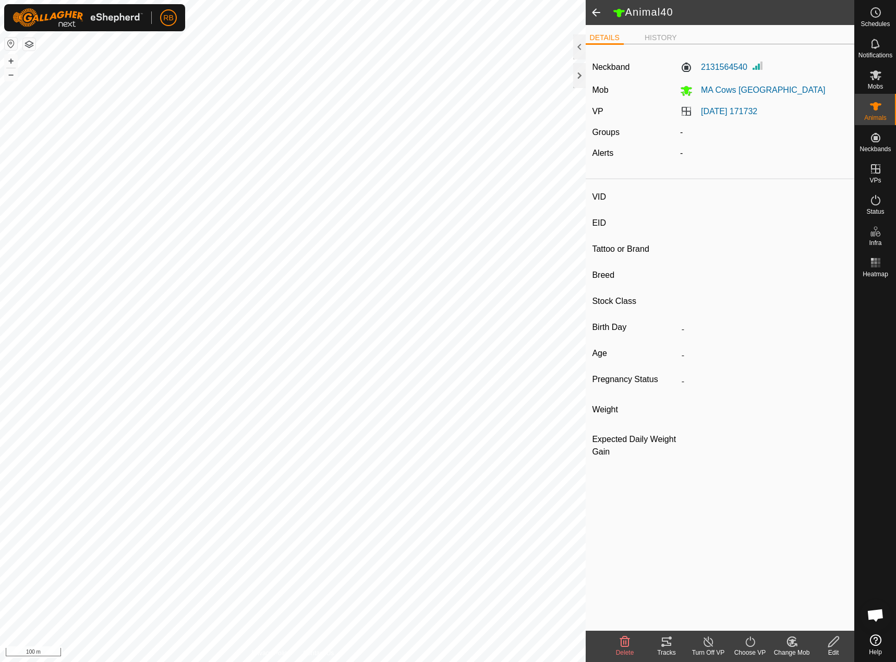
type input "-"
click at [873, 113] on es-animals-svg-icon at bounding box center [875, 106] width 19 height 17
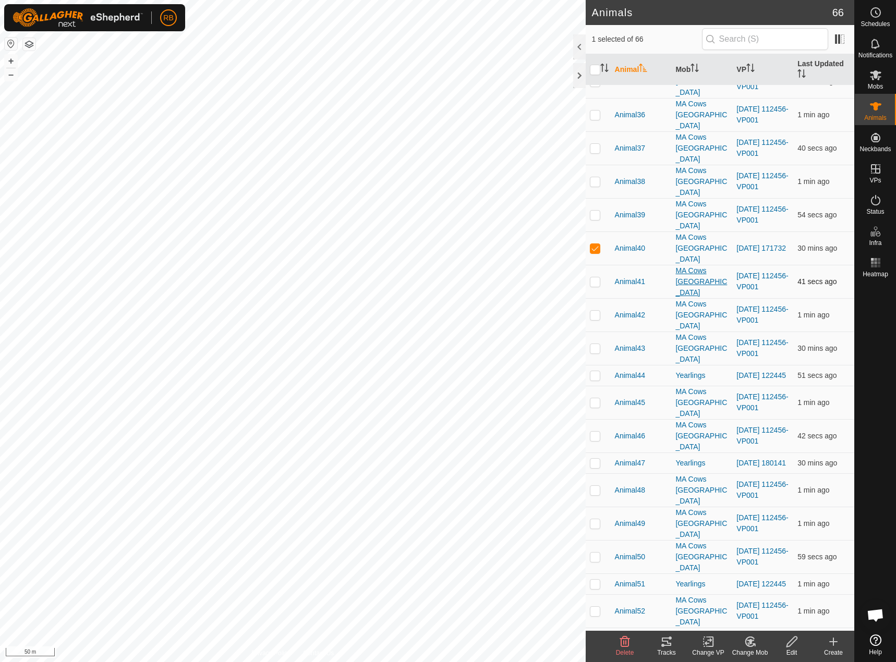
scroll to position [678, 0]
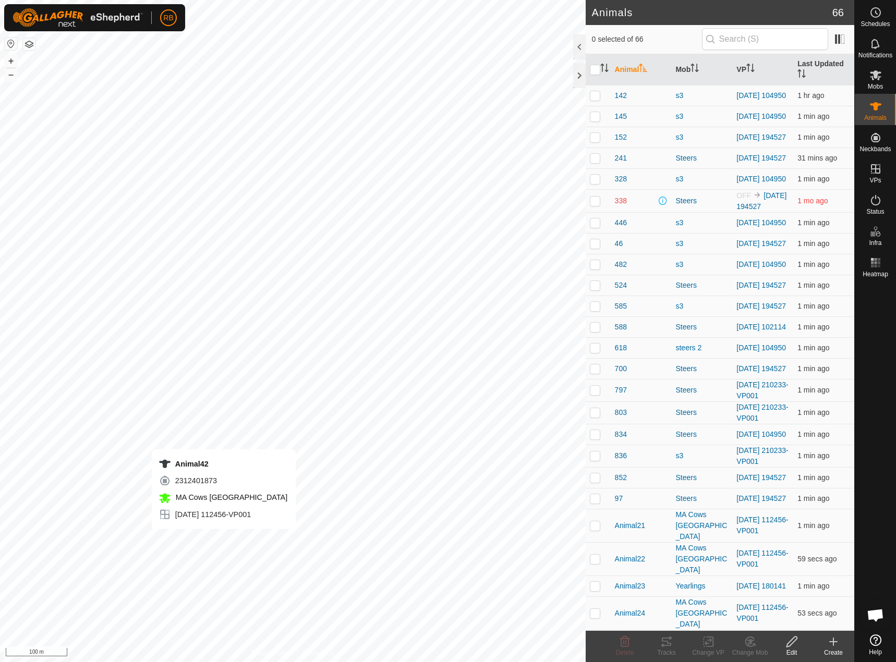
checkbox input "true"
click at [675, 643] on tracks-svg-icon at bounding box center [667, 642] width 42 height 13
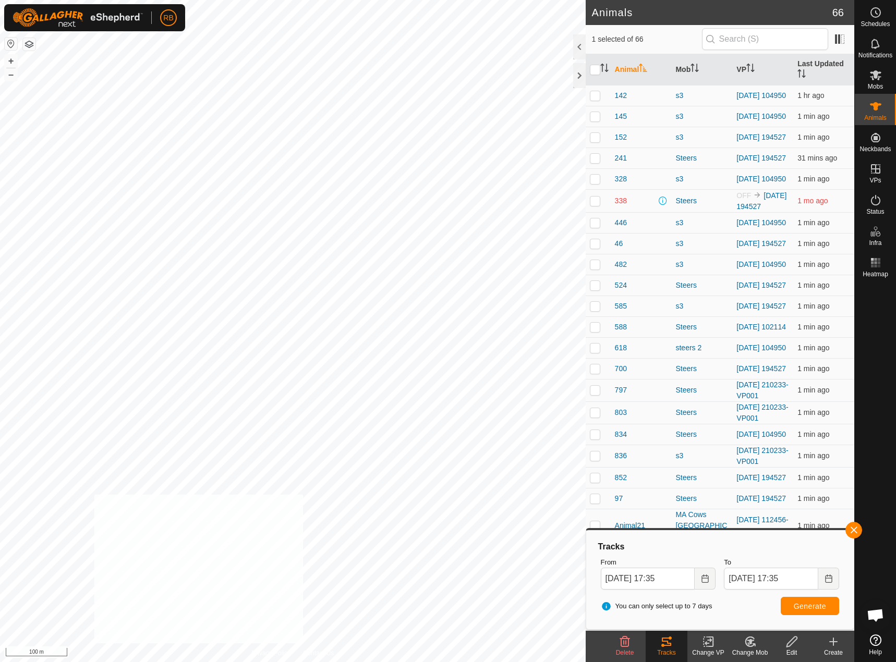
checkbox input "true"
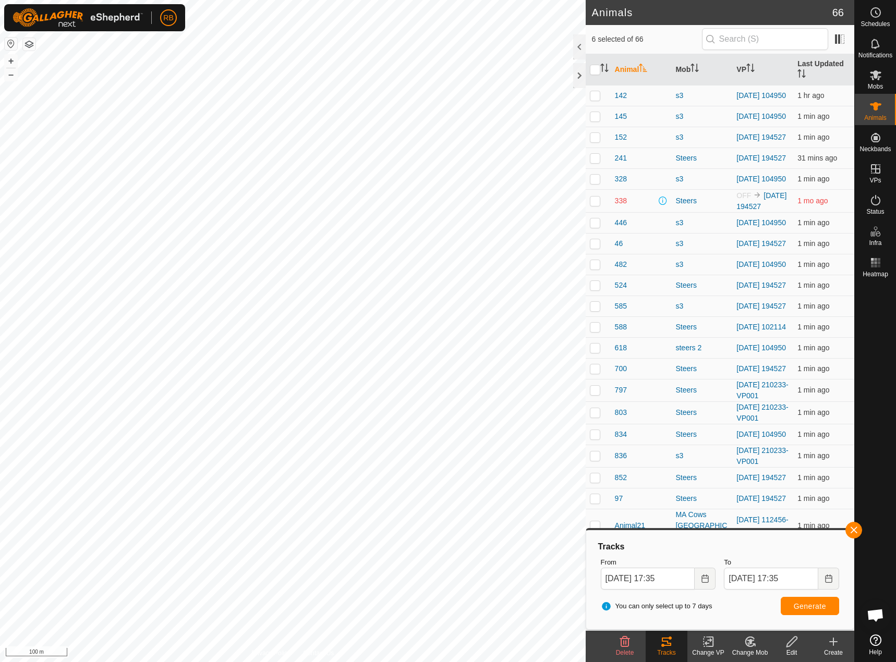
click at [664, 652] on div "Tracks" at bounding box center [667, 652] width 42 height 9
click at [856, 529] on button "button" at bounding box center [854, 530] width 17 height 17
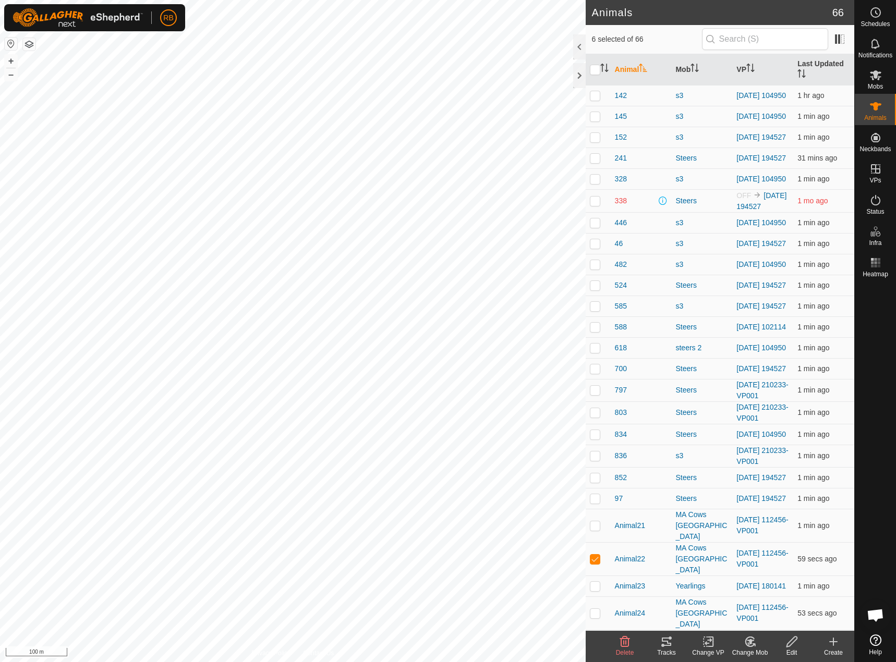
click at [670, 646] on icon at bounding box center [666, 642] width 9 height 8
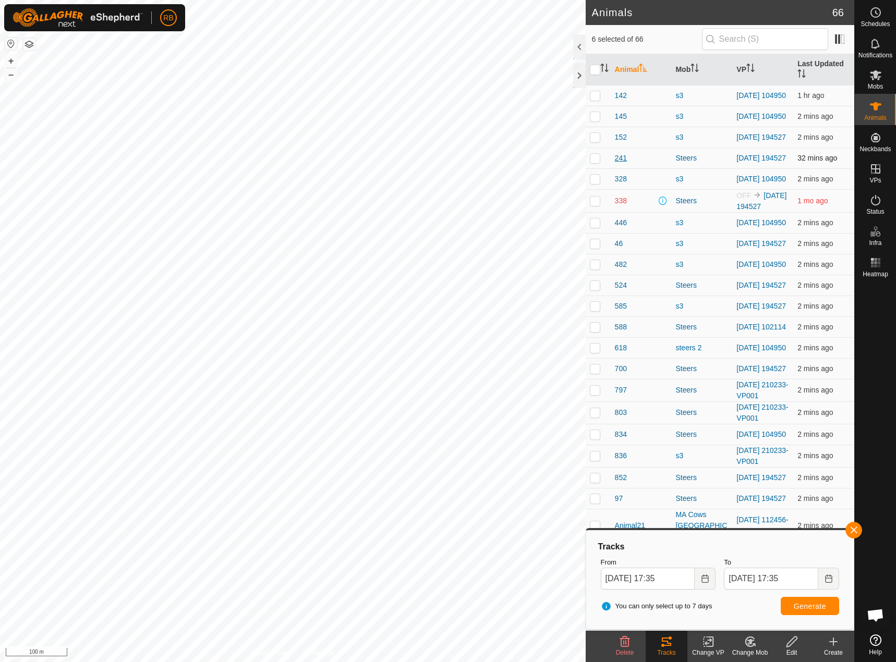
click at [618, 163] on span "241" at bounding box center [621, 158] width 12 height 11
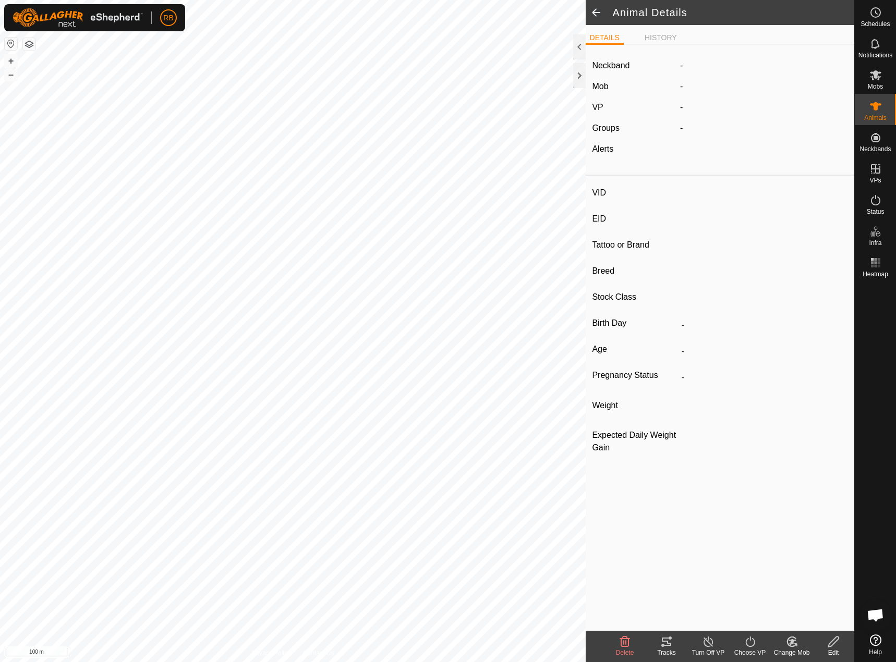
type input "241"
type input "-"
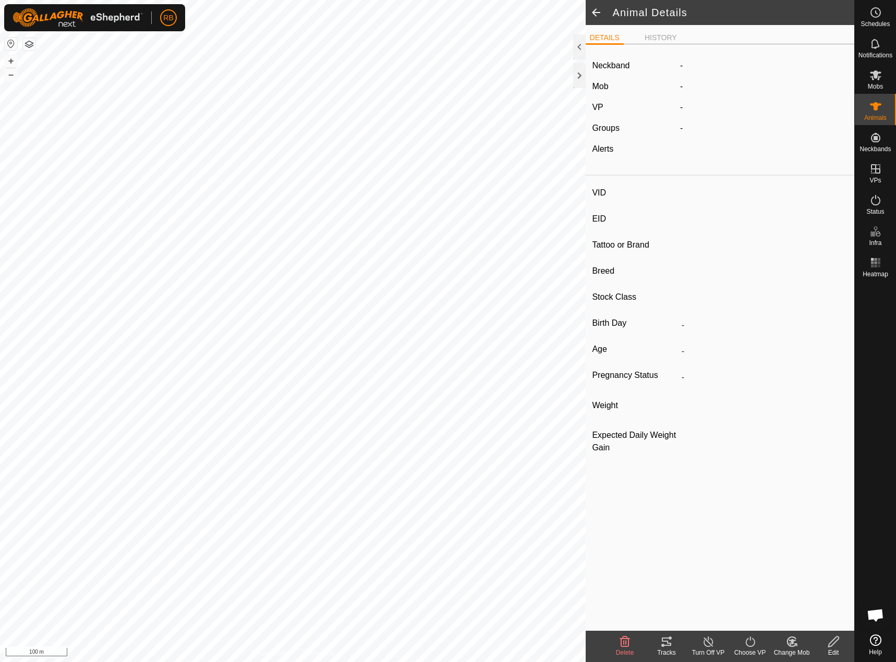
type input "-"
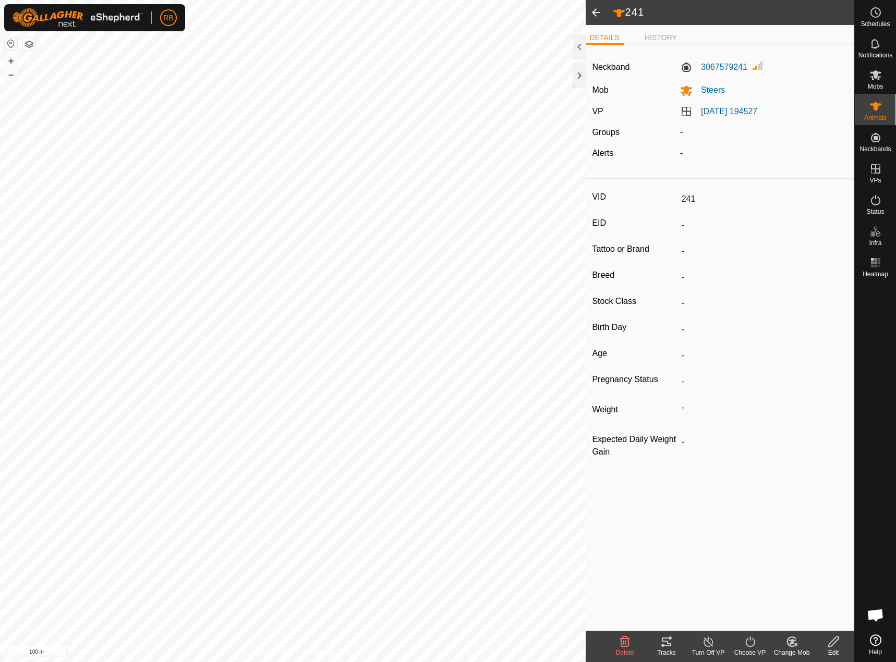
click at [593, 10] on span at bounding box center [596, 12] width 21 height 25
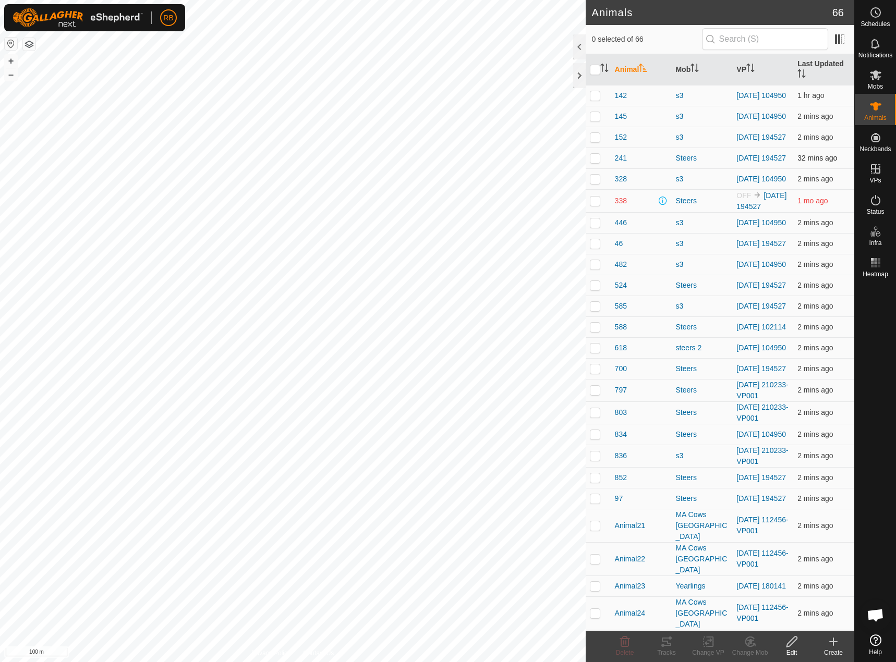
click at [596, 162] on p-checkbox at bounding box center [595, 158] width 10 height 8
click at [338, 315] on div "797 3224318797 Steers 2025-08-17 210233-VP001 + – ⇧ i 50 m" at bounding box center [293, 331] width 586 height 662
checkbox input "false"
checkbox input "true"
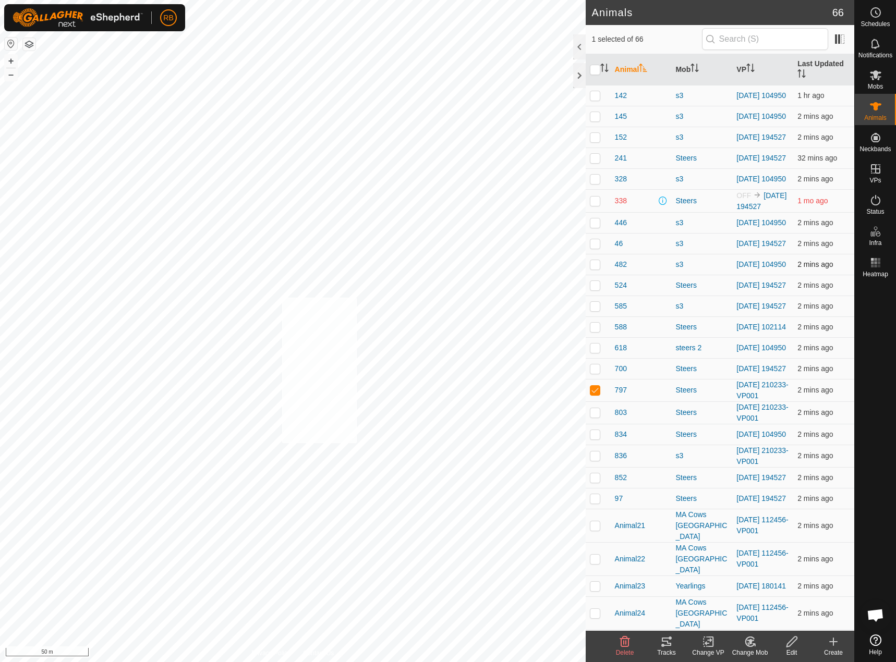
checkbox input "true"
click at [665, 654] on div "Tracks" at bounding box center [667, 652] width 42 height 9
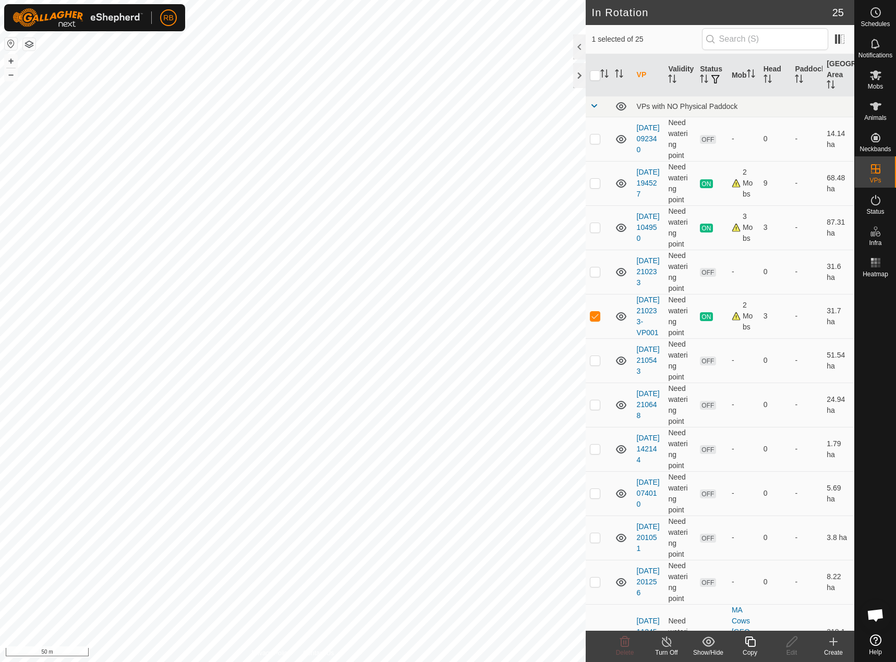
click at [757, 657] on div "Copy" at bounding box center [750, 652] width 42 height 9
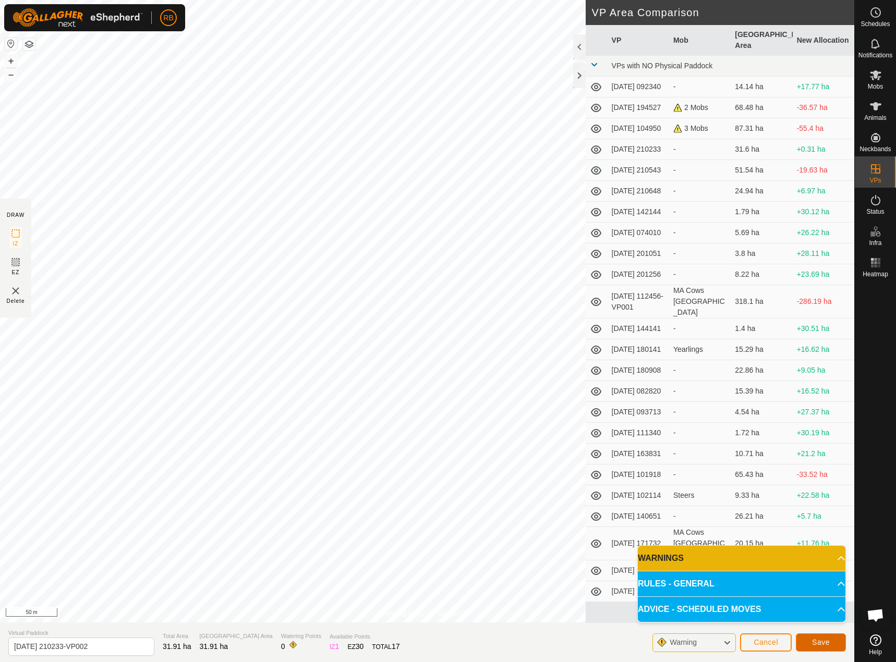
click at [817, 640] on span "Save" at bounding box center [821, 642] width 18 height 8
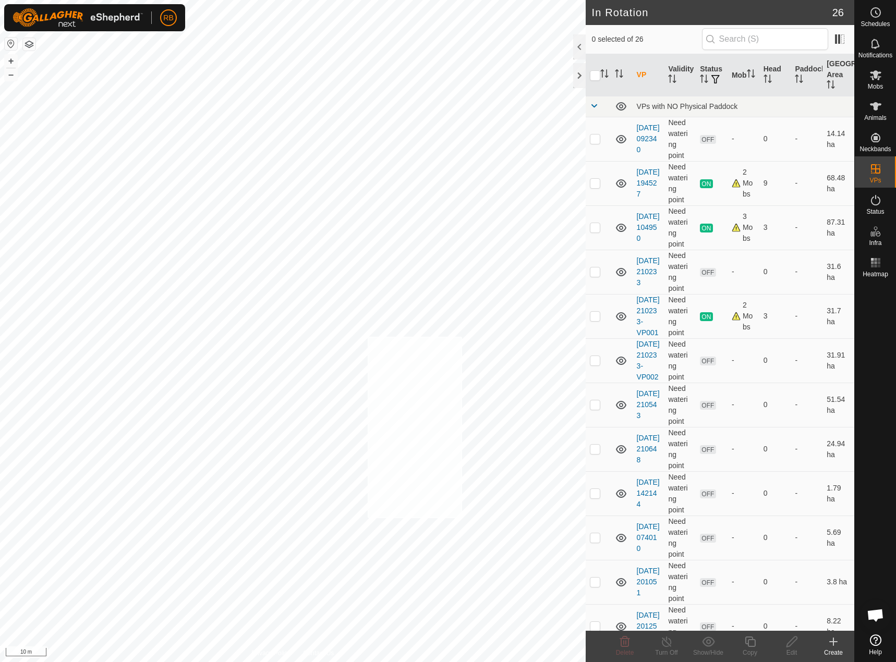
checkbox input "true"
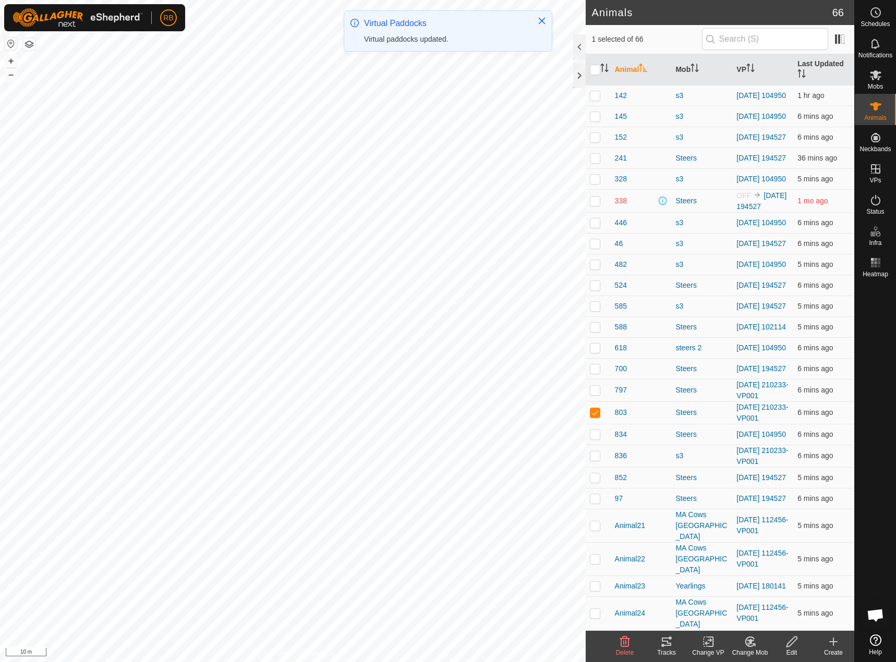
checkbox input "true"
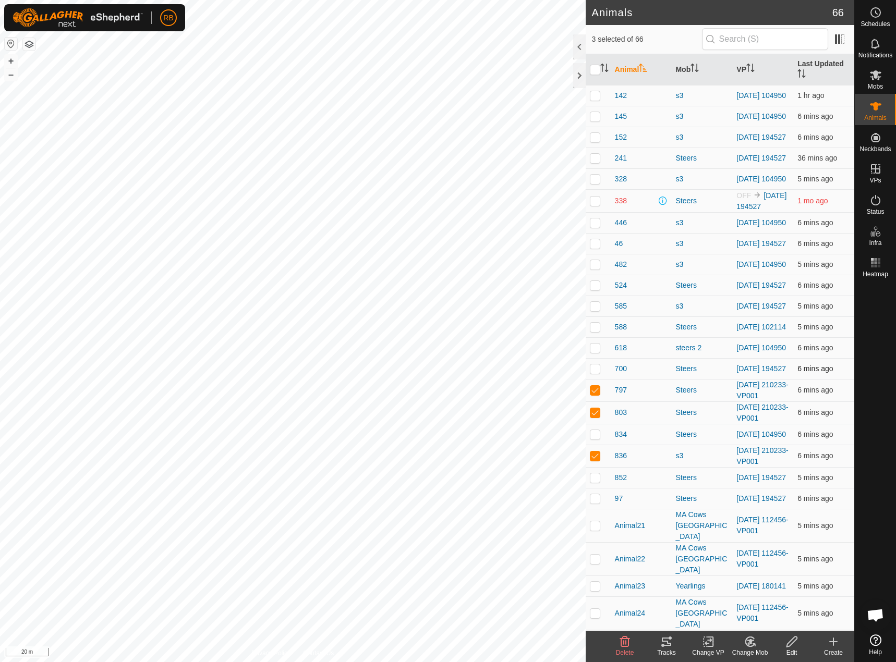
click at [598, 393] on div "Animals 66 3 selected of 66 Animal Mob VP Last Updated 142 s3 2025-08-11 104950…" at bounding box center [427, 331] width 854 height 662
click at [715, 646] on change-vp-svg-icon at bounding box center [709, 642] width 42 height 13
click at [732, 596] on link "Choose VP..." at bounding box center [739, 597] width 103 height 21
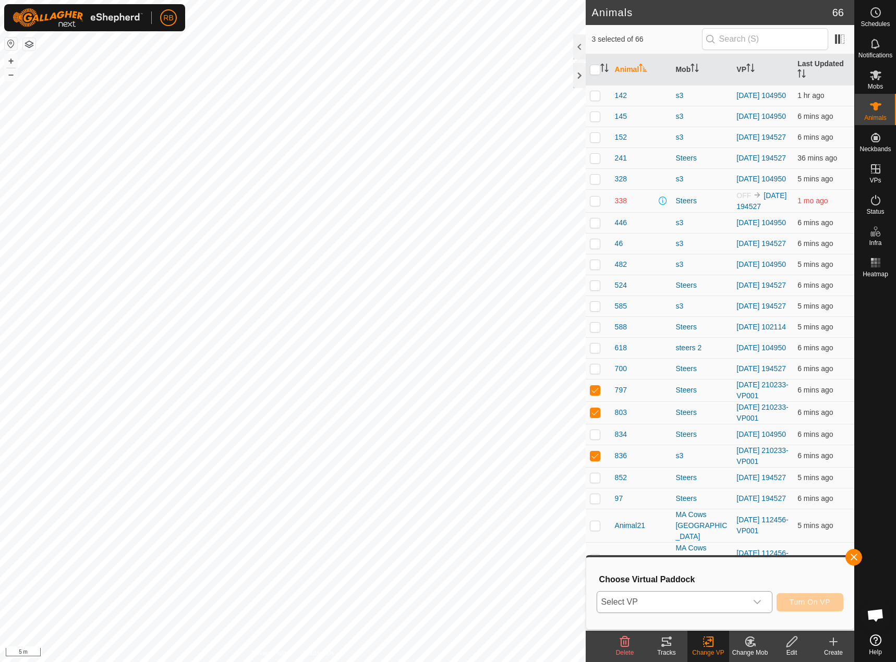
click at [727, 593] on span "Select VP" at bounding box center [672, 602] width 150 height 21
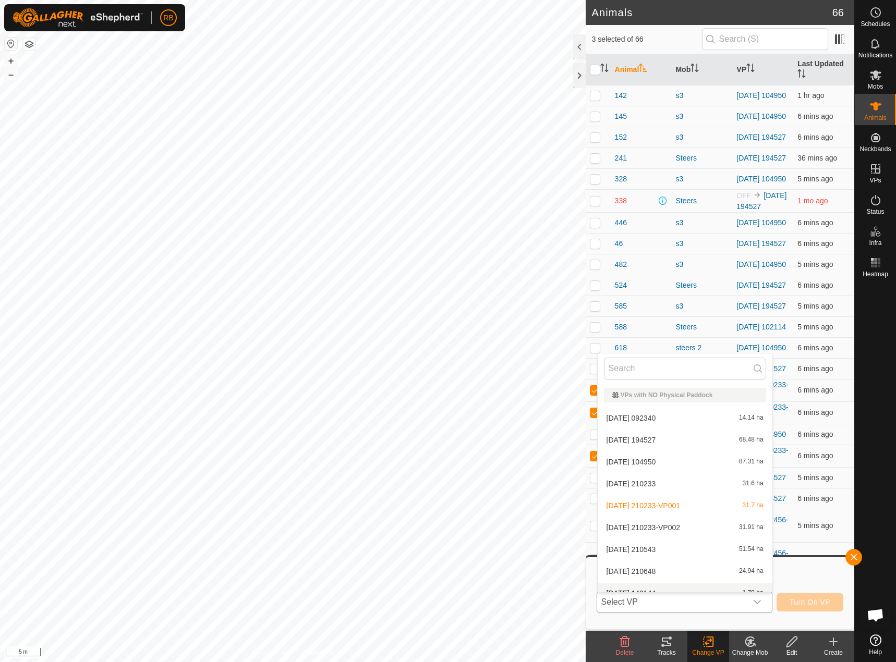
scroll to position [11, 0]
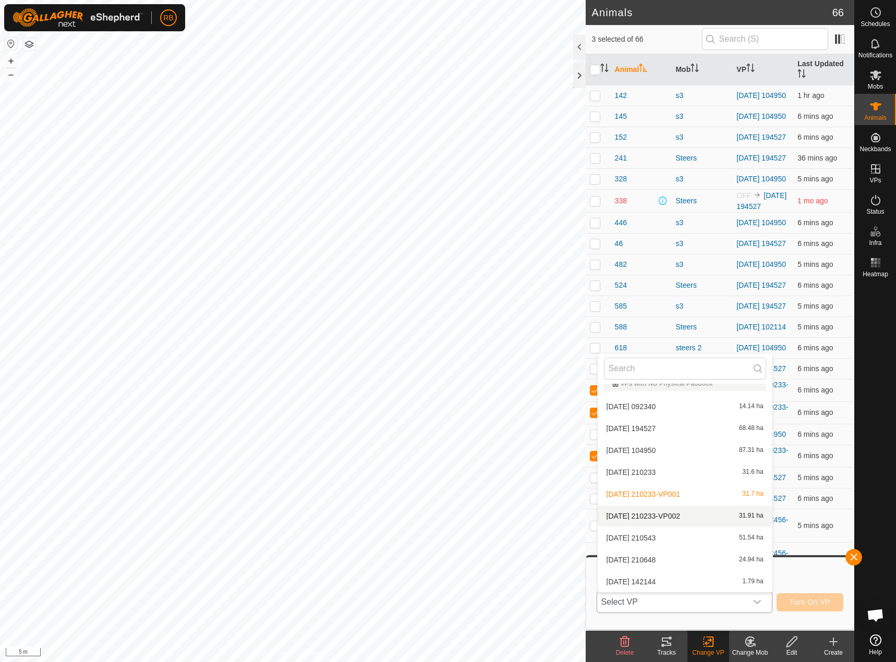
click at [686, 515] on li "2025-08-17 210233-VP002 31.91 ha" at bounding box center [685, 516] width 175 height 21
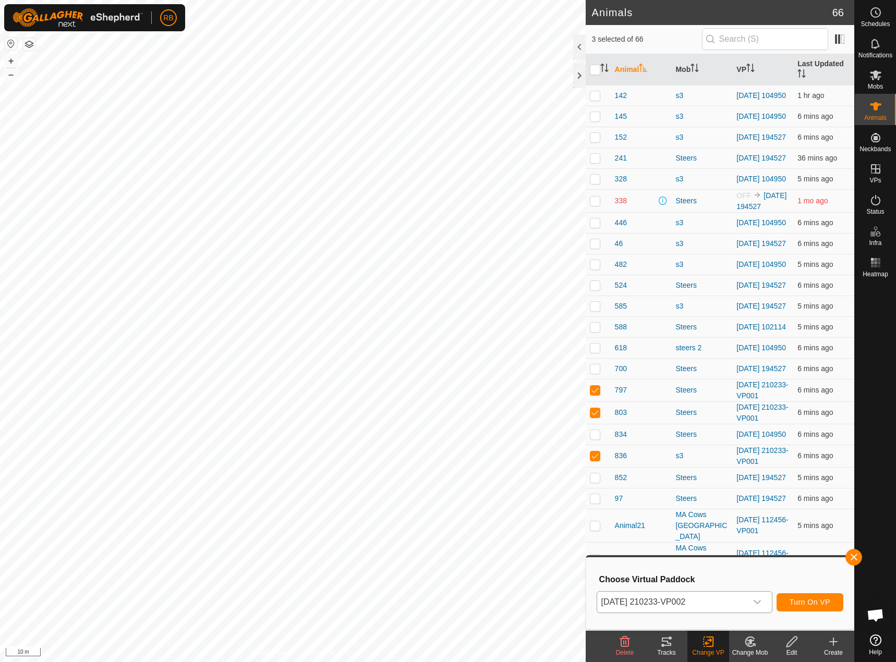
click at [0, 309] on html "RB Schedules Notifications Mobs Animals Neckbands VPs Status Infra Heatmap Help…" at bounding box center [448, 331] width 896 height 662
click at [827, 603] on span "Turn On VP" at bounding box center [810, 602] width 41 height 8
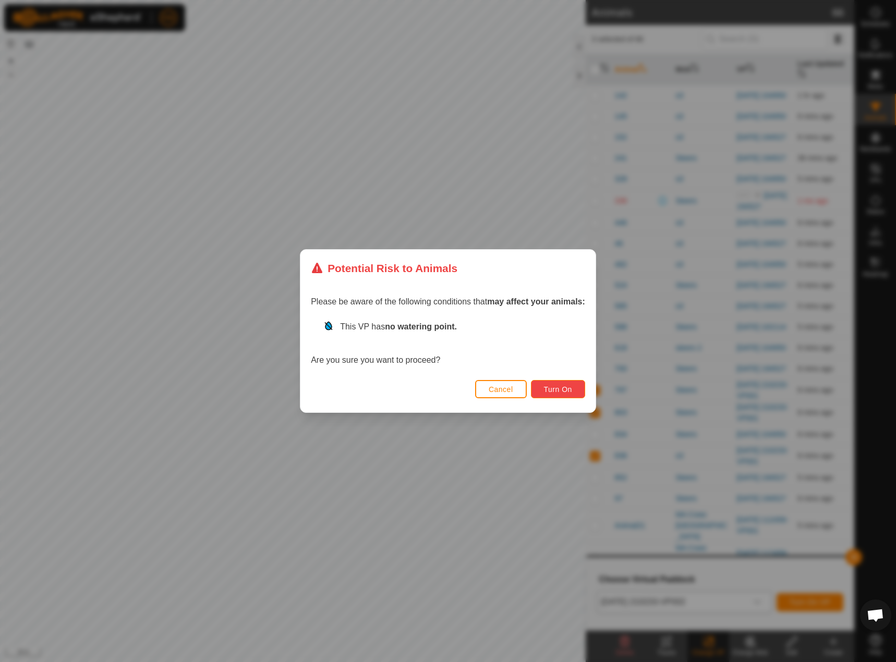
click at [568, 391] on span "Turn On" at bounding box center [558, 389] width 28 height 8
